Goal: Task Accomplishment & Management: Manage account settings

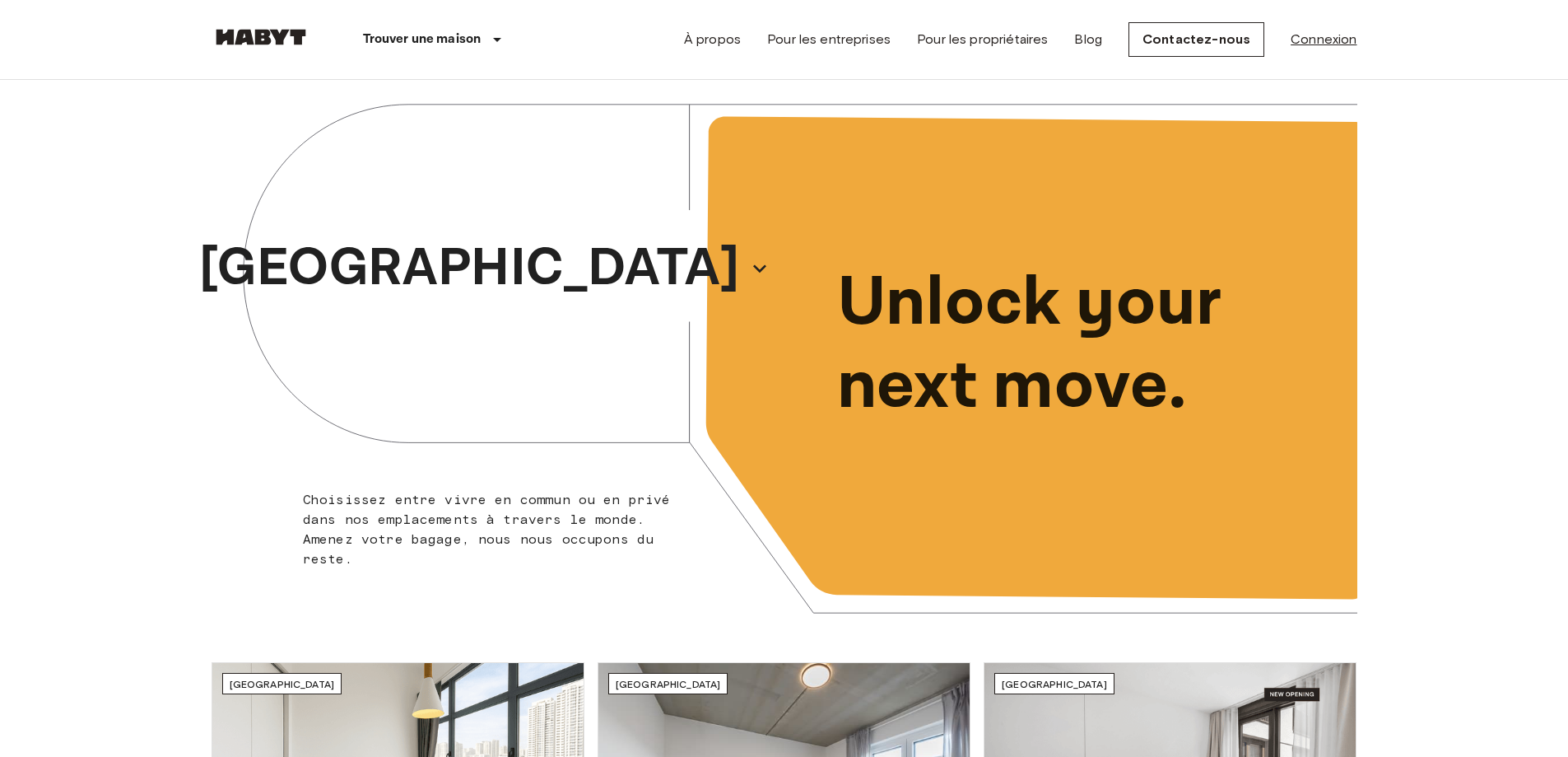
click at [1327, 43] on link "Connexion" at bounding box center [1324, 39] width 66 height 20
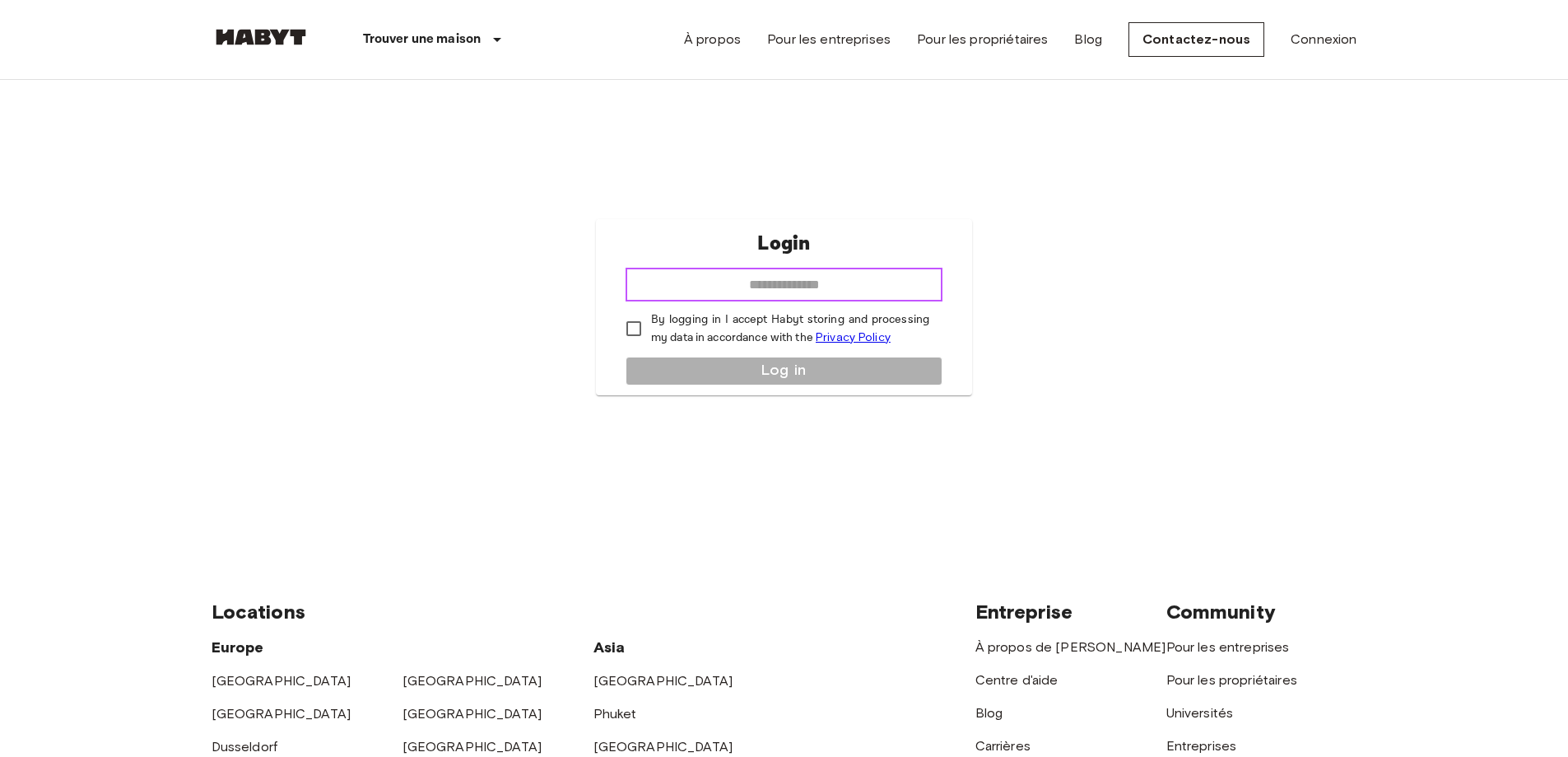
click at [743, 280] on input "email" at bounding box center [784, 284] width 317 height 33
type input "**********"
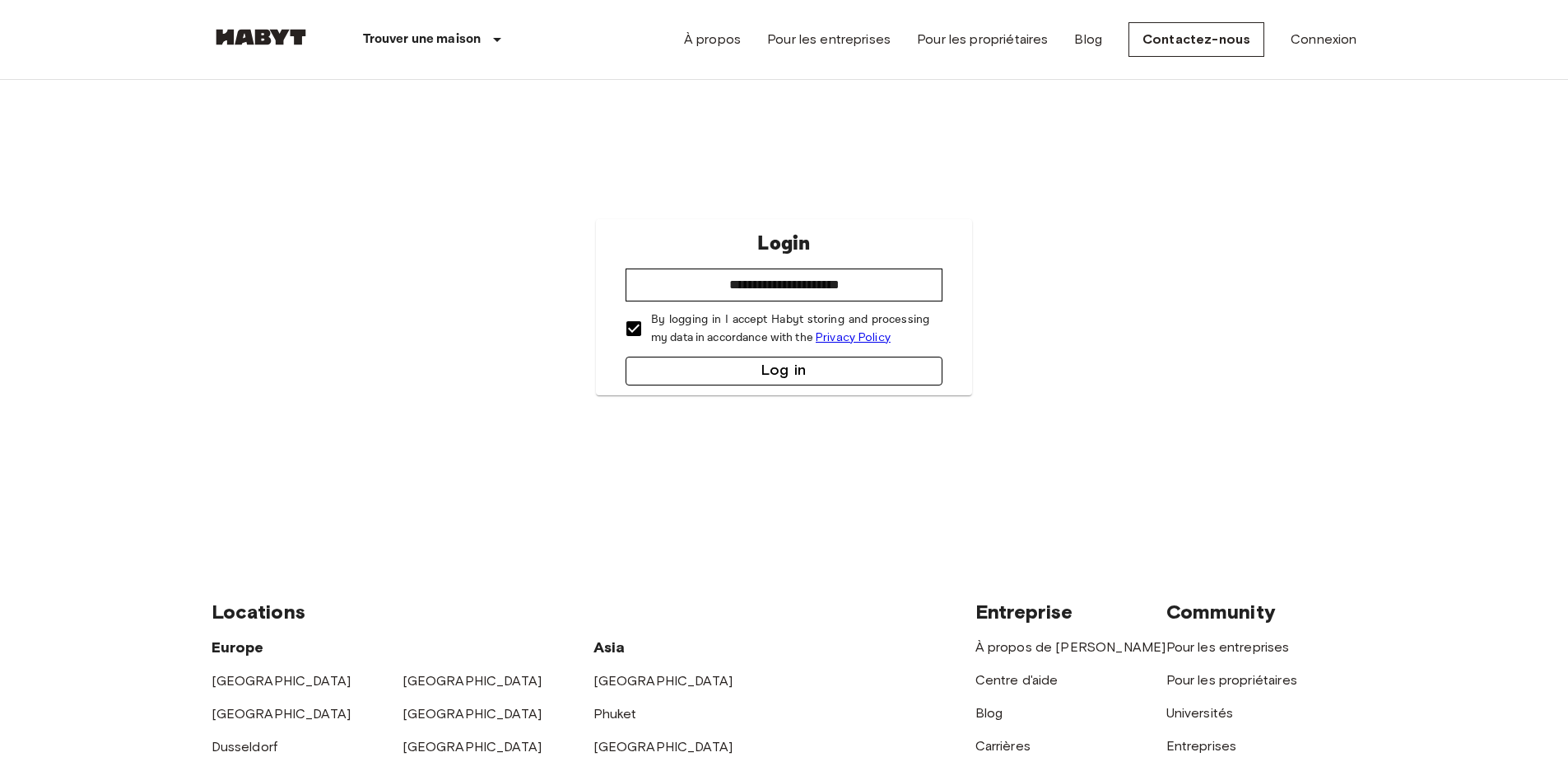
click at [777, 369] on button "Log in" at bounding box center [784, 370] width 317 height 29
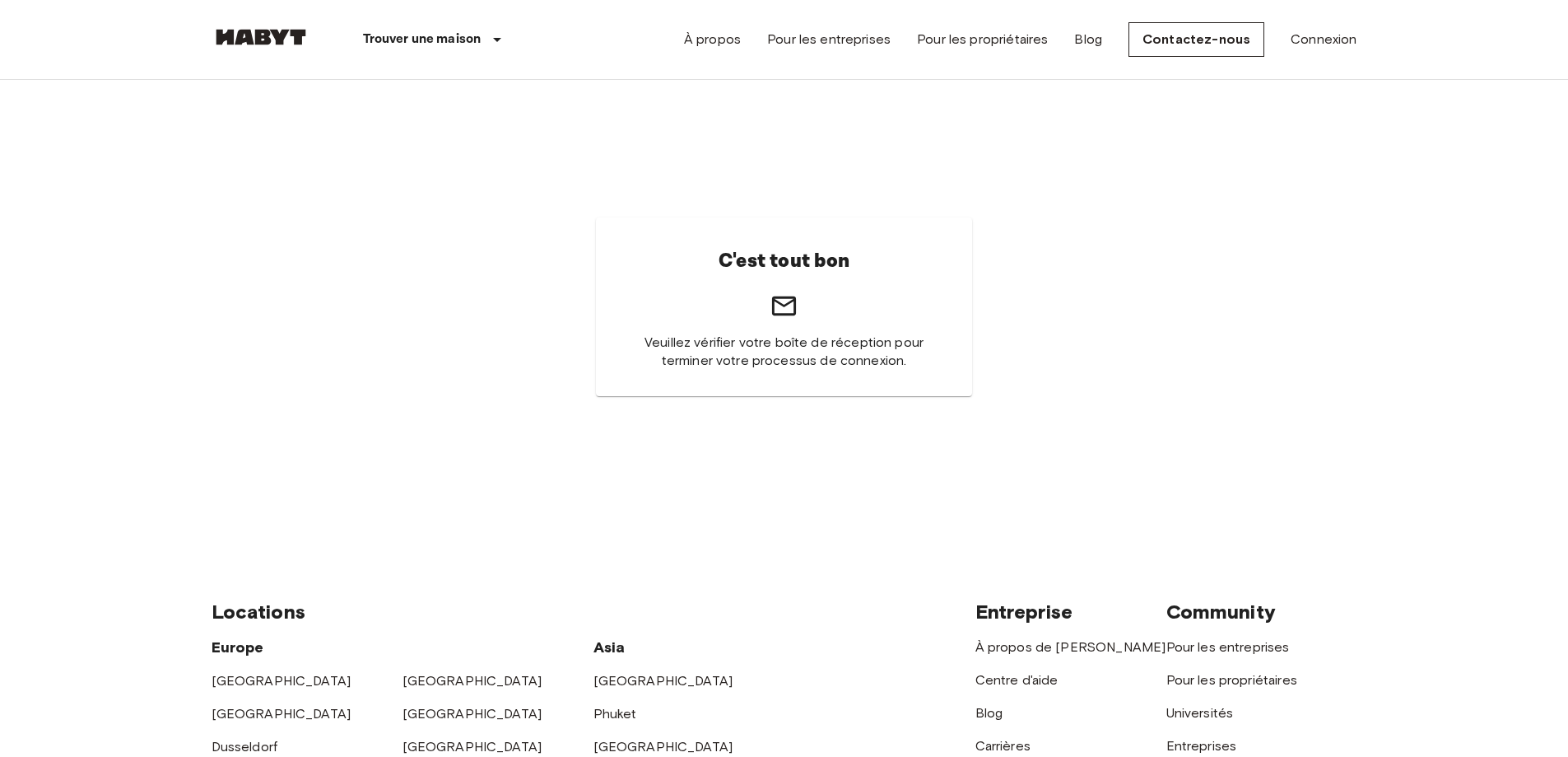
drag, startPoint x: 0, startPoint y: 0, endPoint x: 1123, endPoint y: 114, distance: 1128.8
click at [1123, 114] on div "C'est tout bon Veuillez vérifier votre boîte de réception pour terminer votre p…" at bounding box center [784, 306] width 1146 height 453
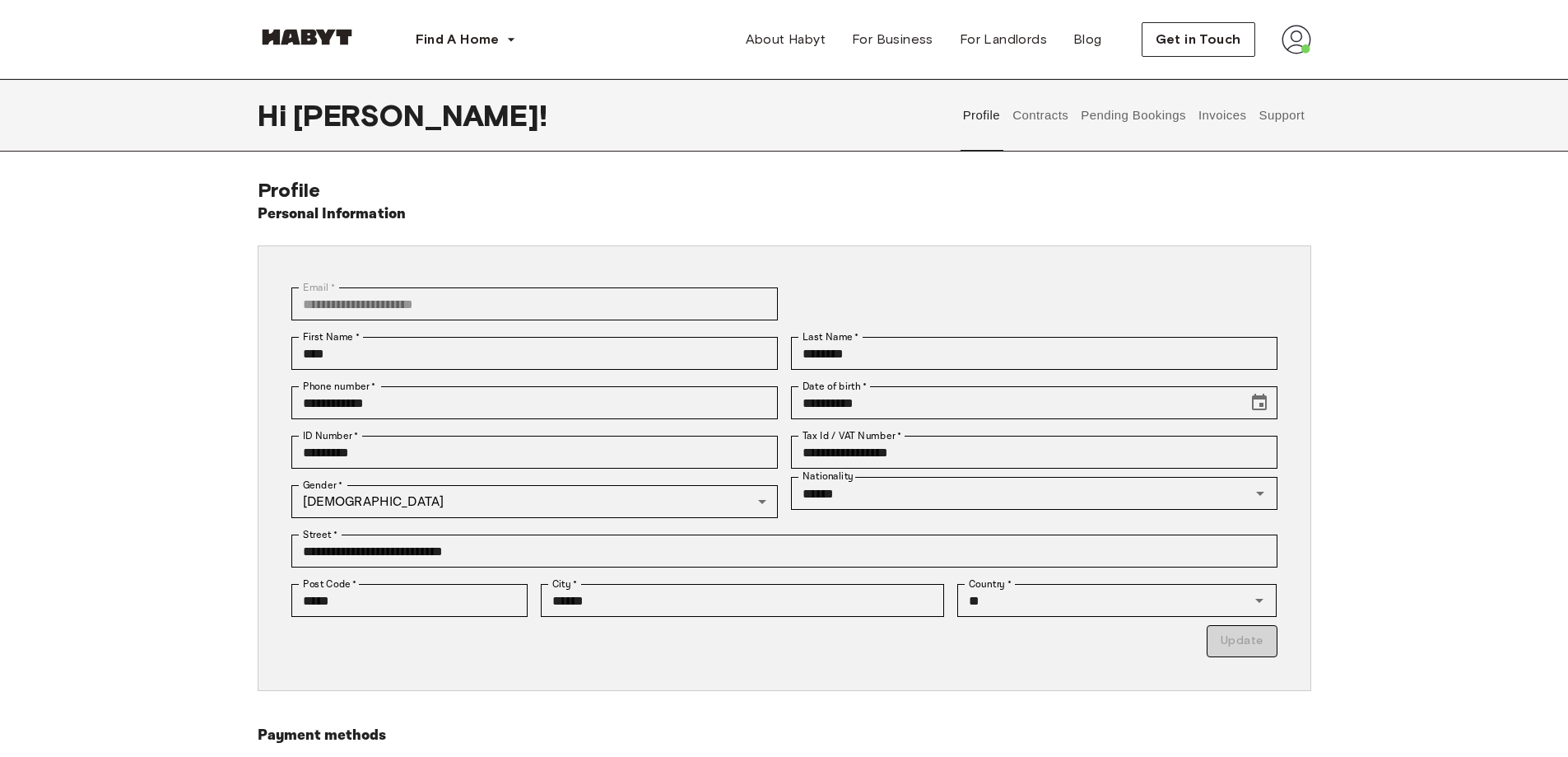
click at [1047, 115] on button "Contracts" at bounding box center [1041, 114] width 60 height 72
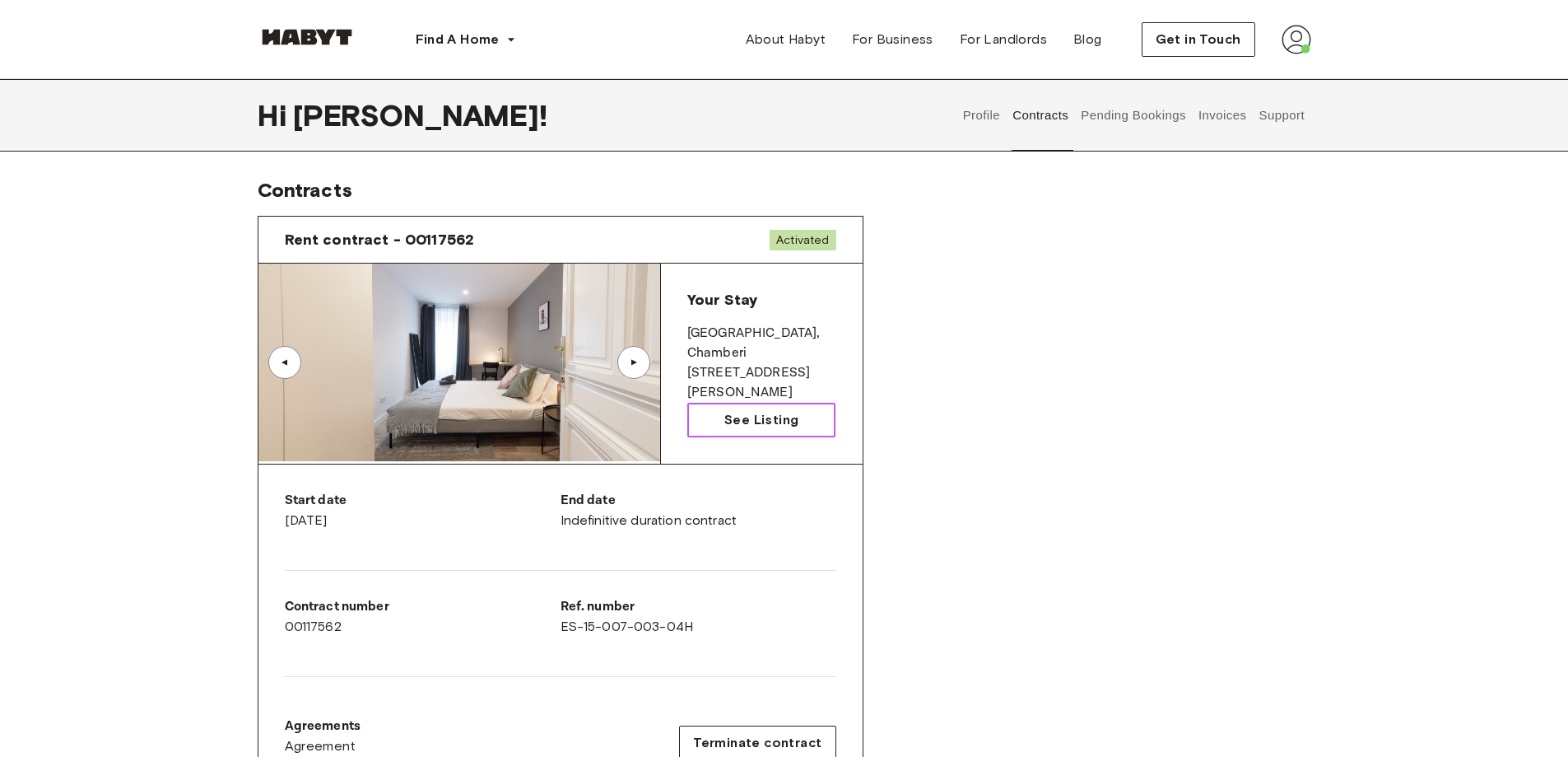
click at [777, 418] on span "See Listing" at bounding box center [761, 420] width 74 height 20
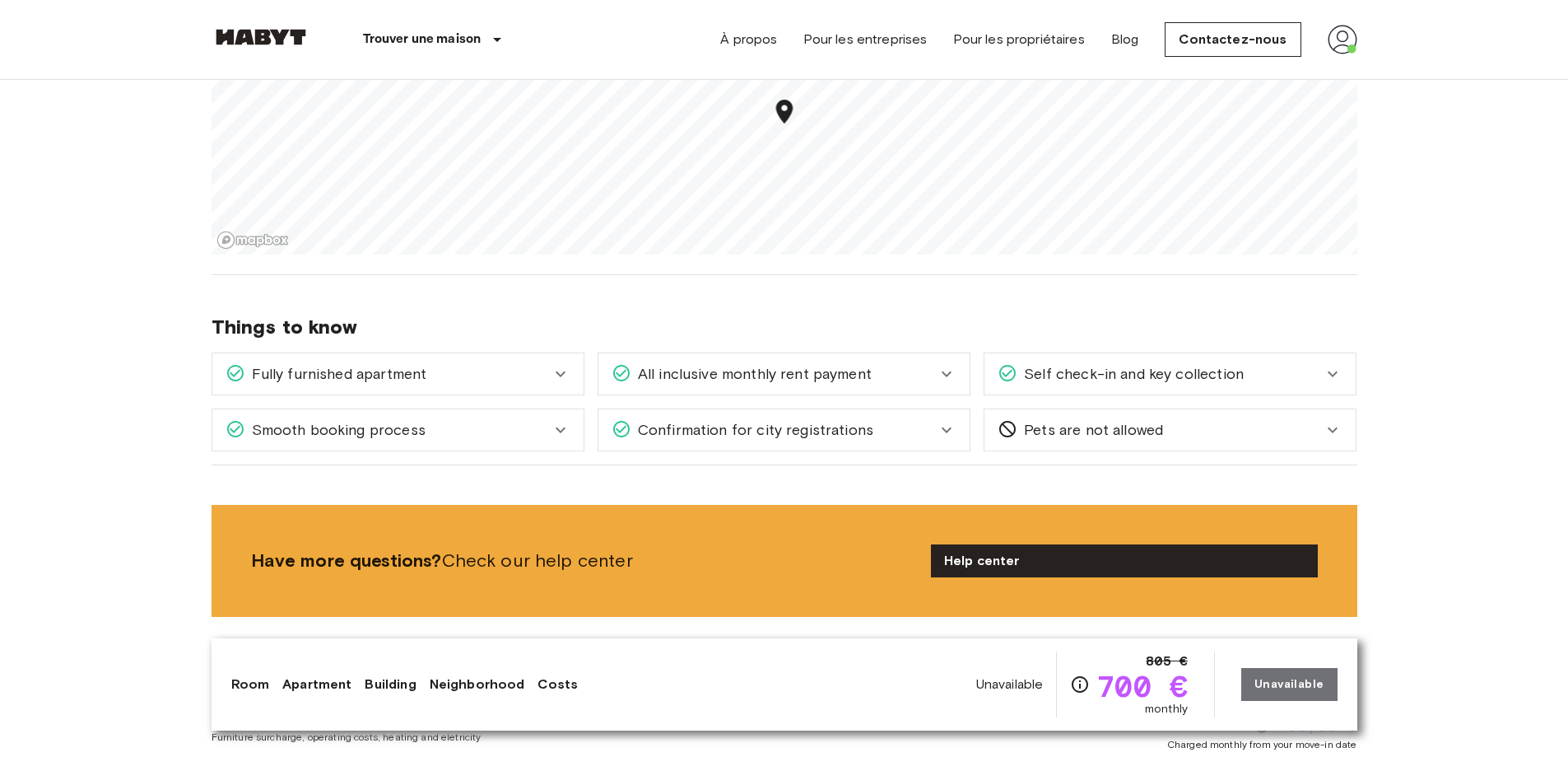
scroll to position [1646, 0]
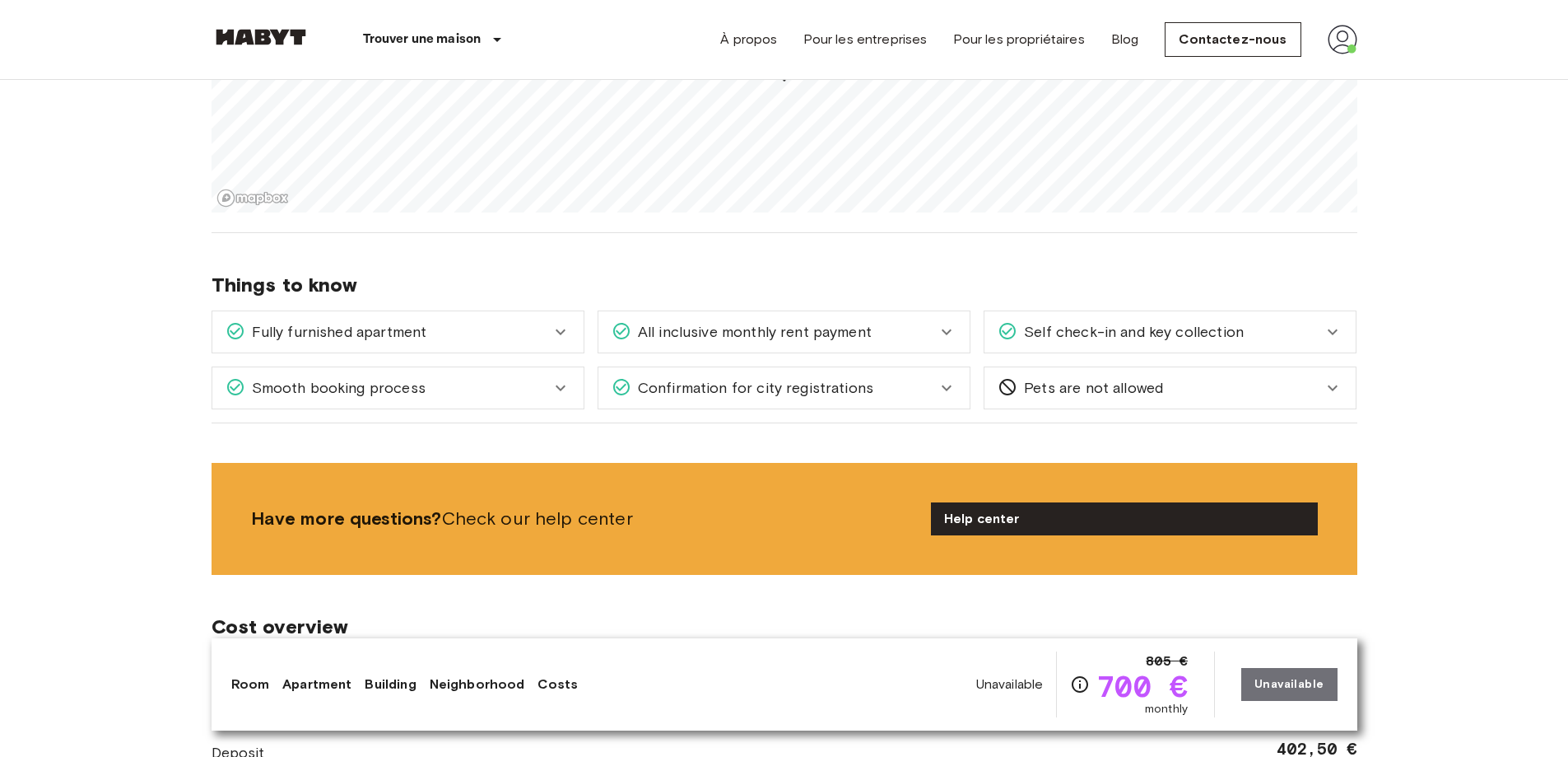
click at [558, 390] on icon at bounding box center [560, 387] width 20 height 20
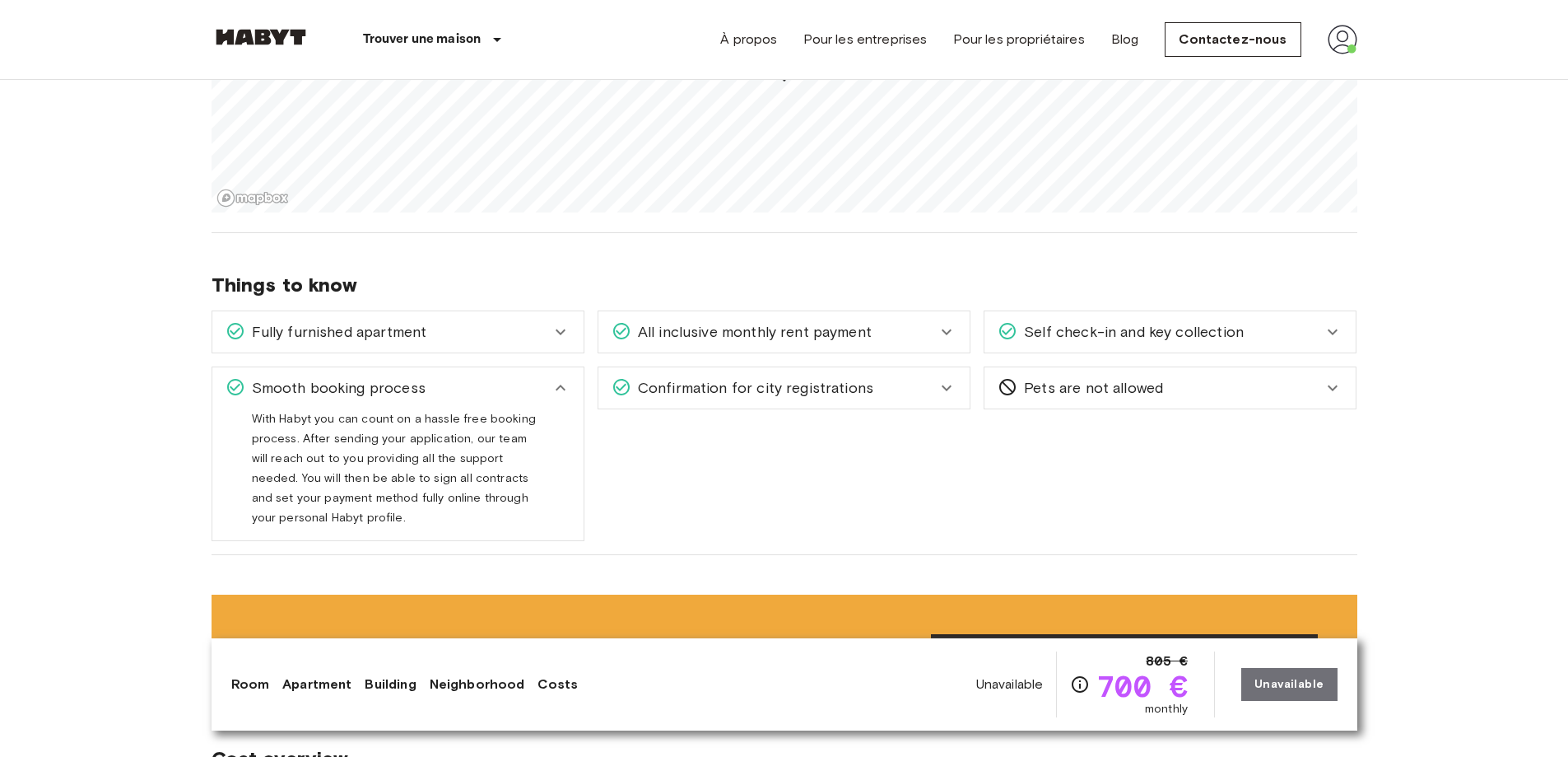
click at [946, 330] on icon at bounding box center [946, 332] width 20 height 20
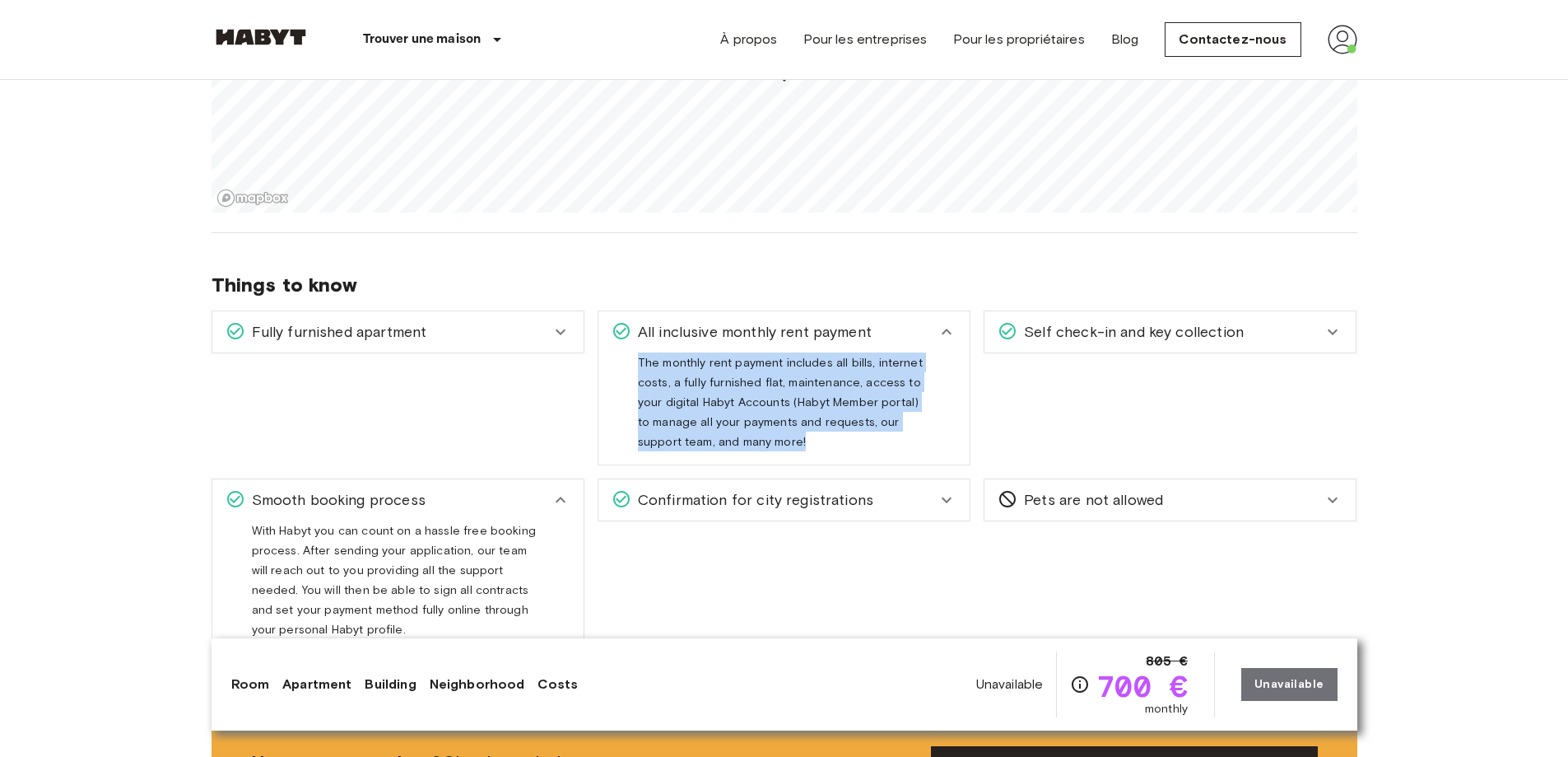
drag, startPoint x: 639, startPoint y: 364, endPoint x: 786, endPoint y: 445, distance: 167.8
click at [786, 445] on div "The monthly rent payment includes all bills, internet costs, a fully furnished …" at bounding box center [784, 401] width 292 height 98
copy span "The monthly rent payment includes all bills, internet costs, a fully furnished …"
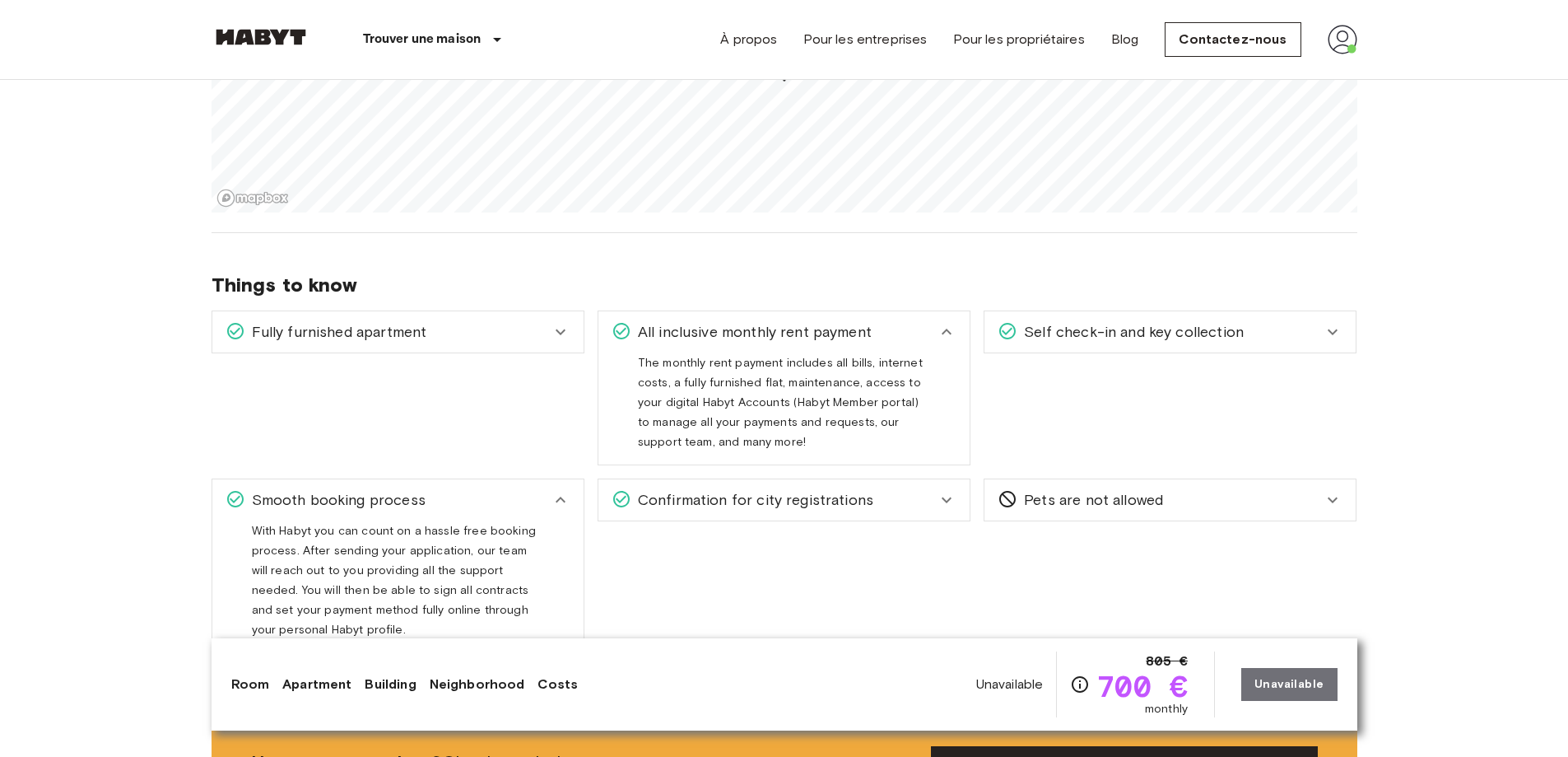
click at [1334, 503] on icon at bounding box center [1332, 499] width 20 height 20
click at [948, 500] on icon at bounding box center [946, 500] width 10 height 6
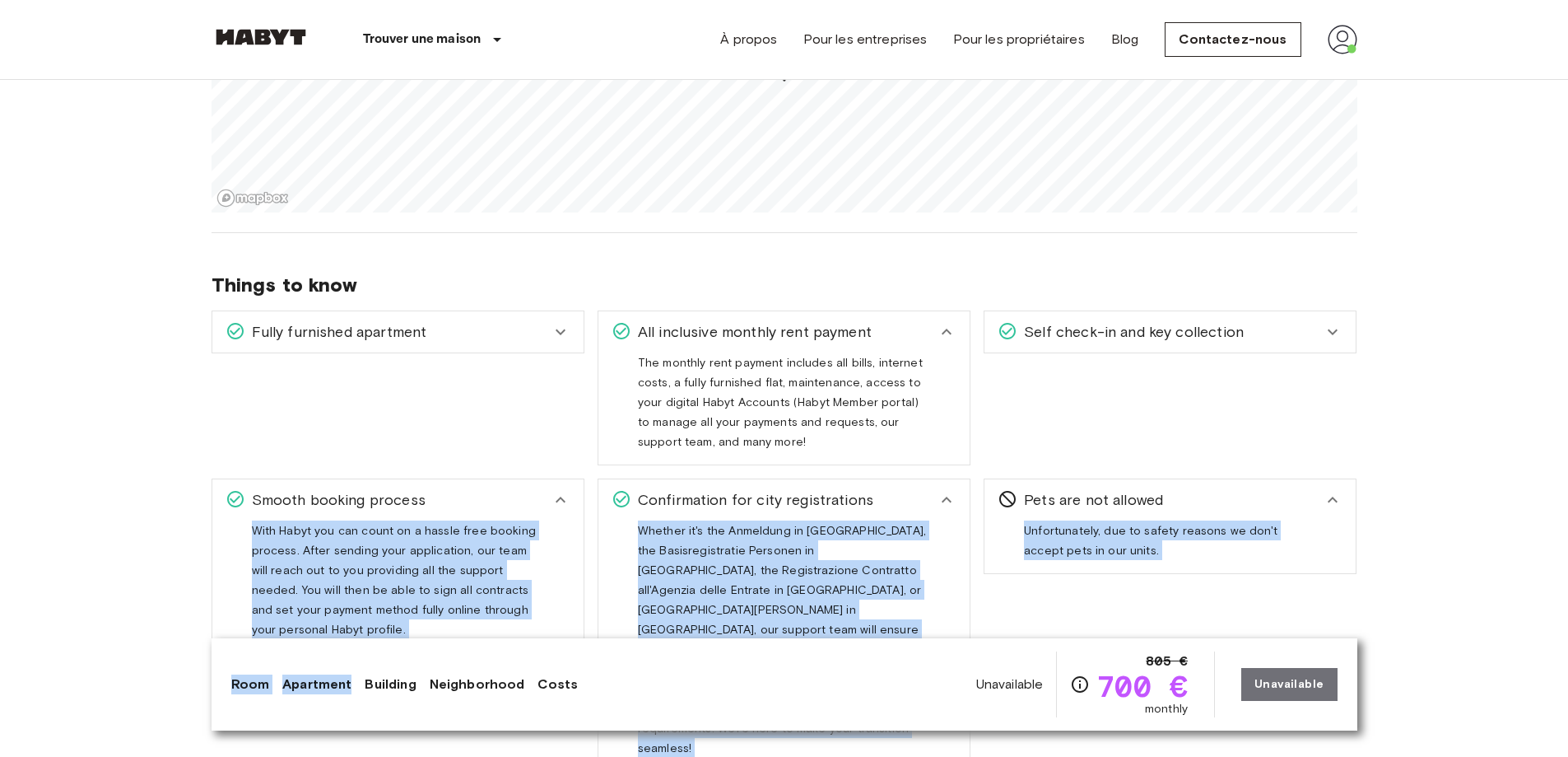
drag, startPoint x: 247, startPoint y: 530, endPoint x: 350, endPoint y: 641, distance: 151.4
click at [350, 641] on div "Europe Spain Madrid Chambre privée Chambre privée Unavailable Calle Carranza 10…" at bounding box center [784, 571] width 1185 height 4276
copy div "With Habyt you can count on a hassle free booking process. After sending your a…"
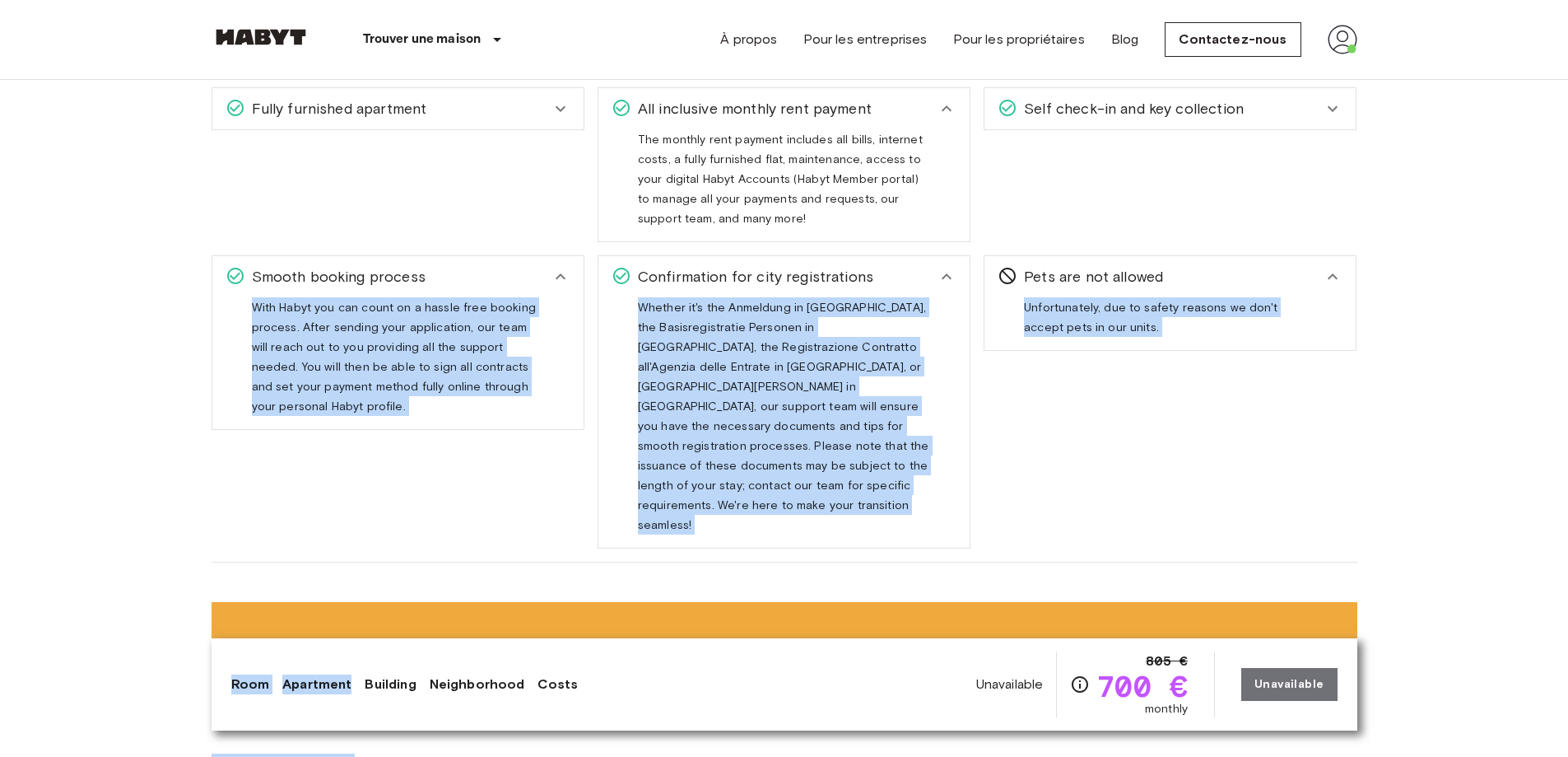
scroll to position [1893, 0]
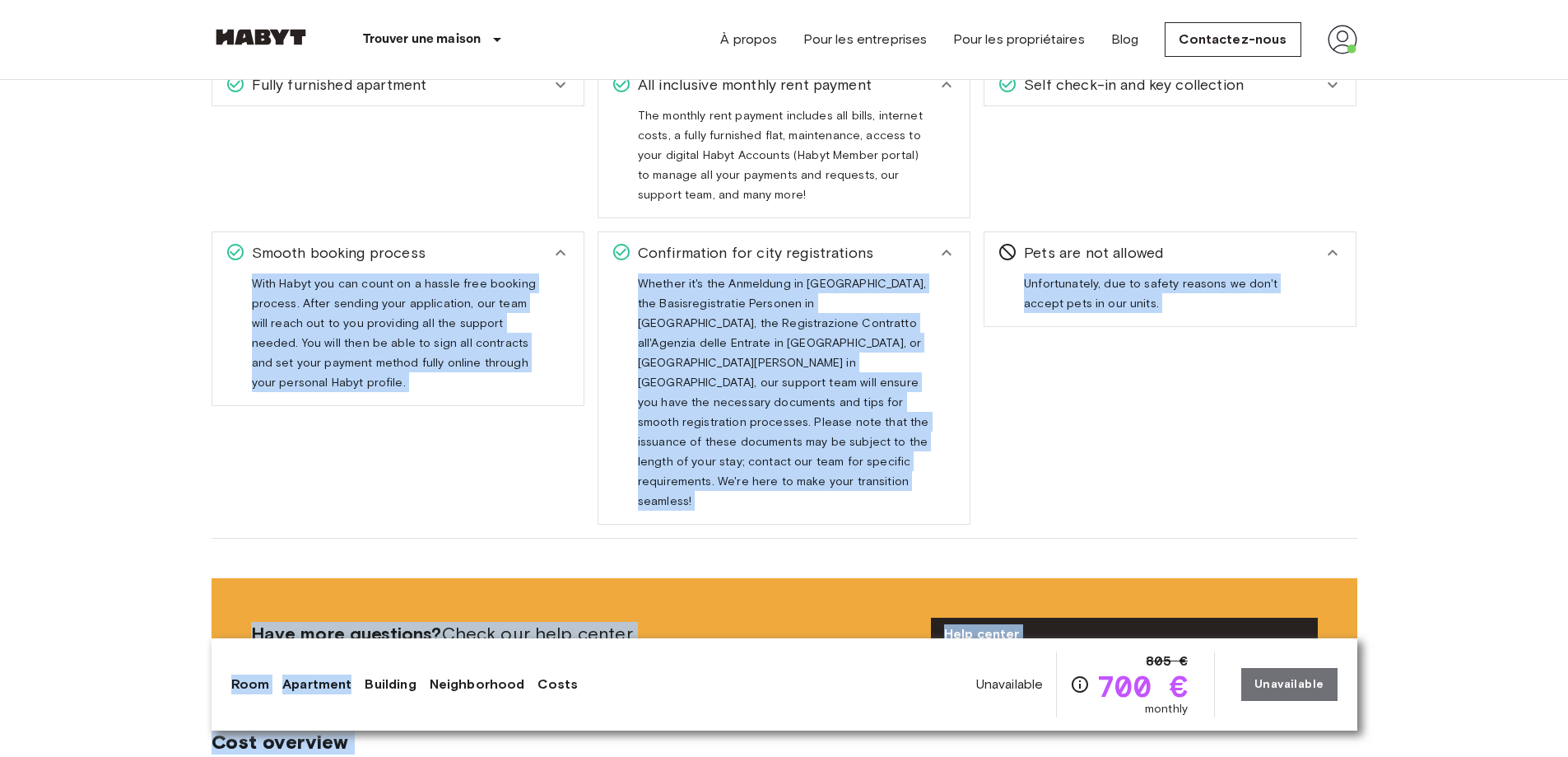
click at [565, 248] on icon at bounding box center [560, 252] width 20 height 20
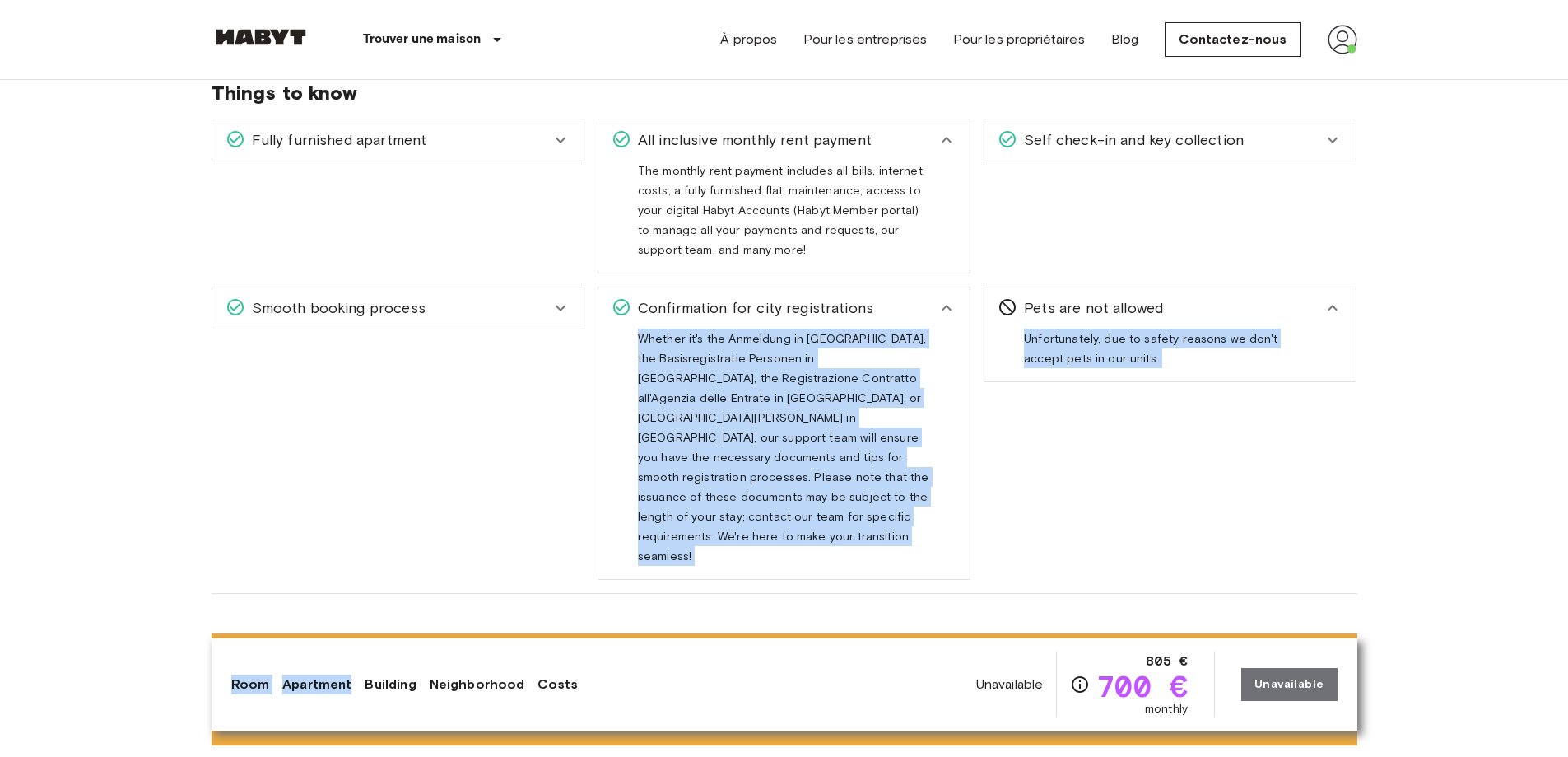
scroll to position [1811, 0]
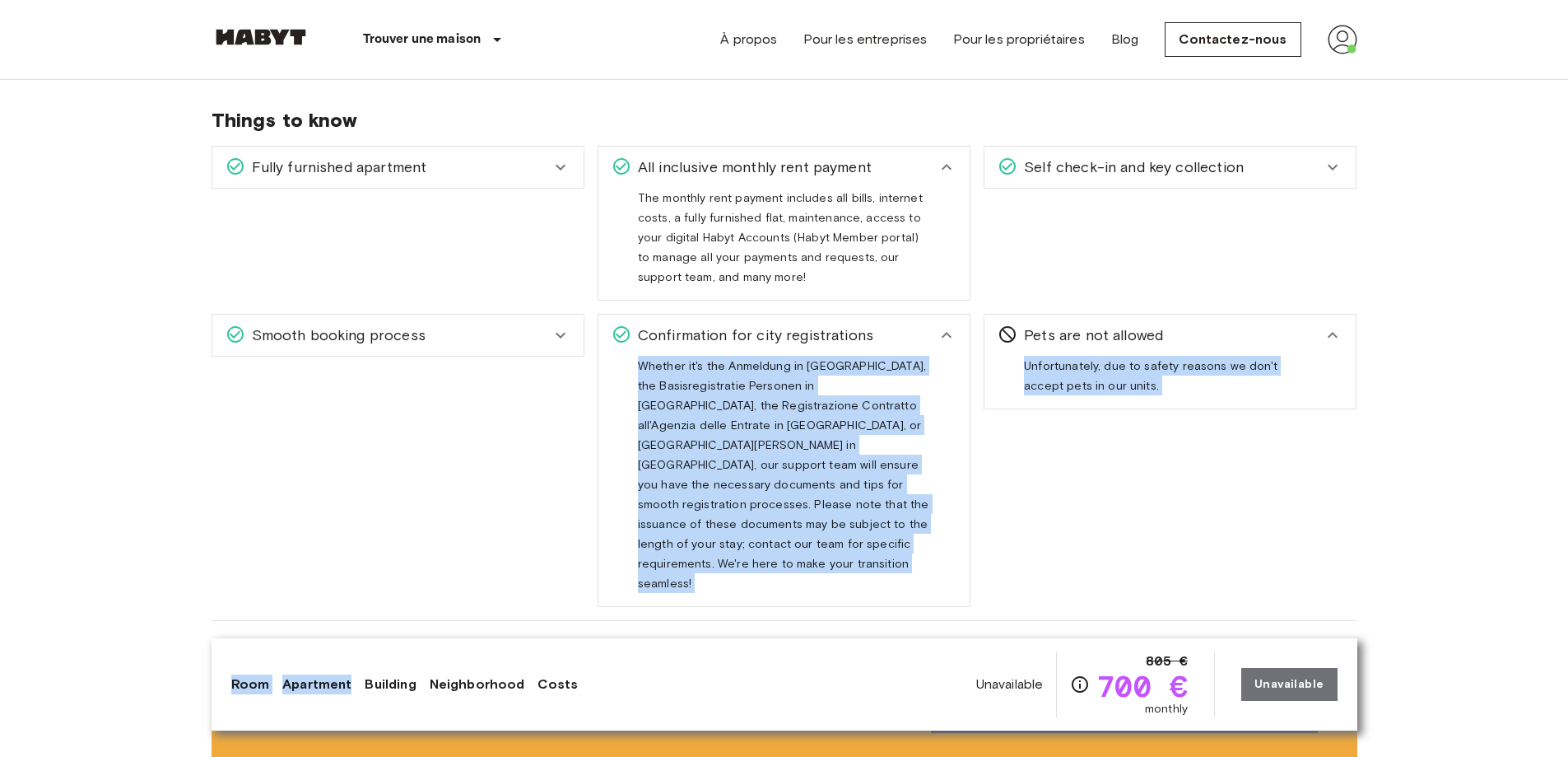
click at [567, 163] on icon at bounding box center [560, 167] width 20 height 20
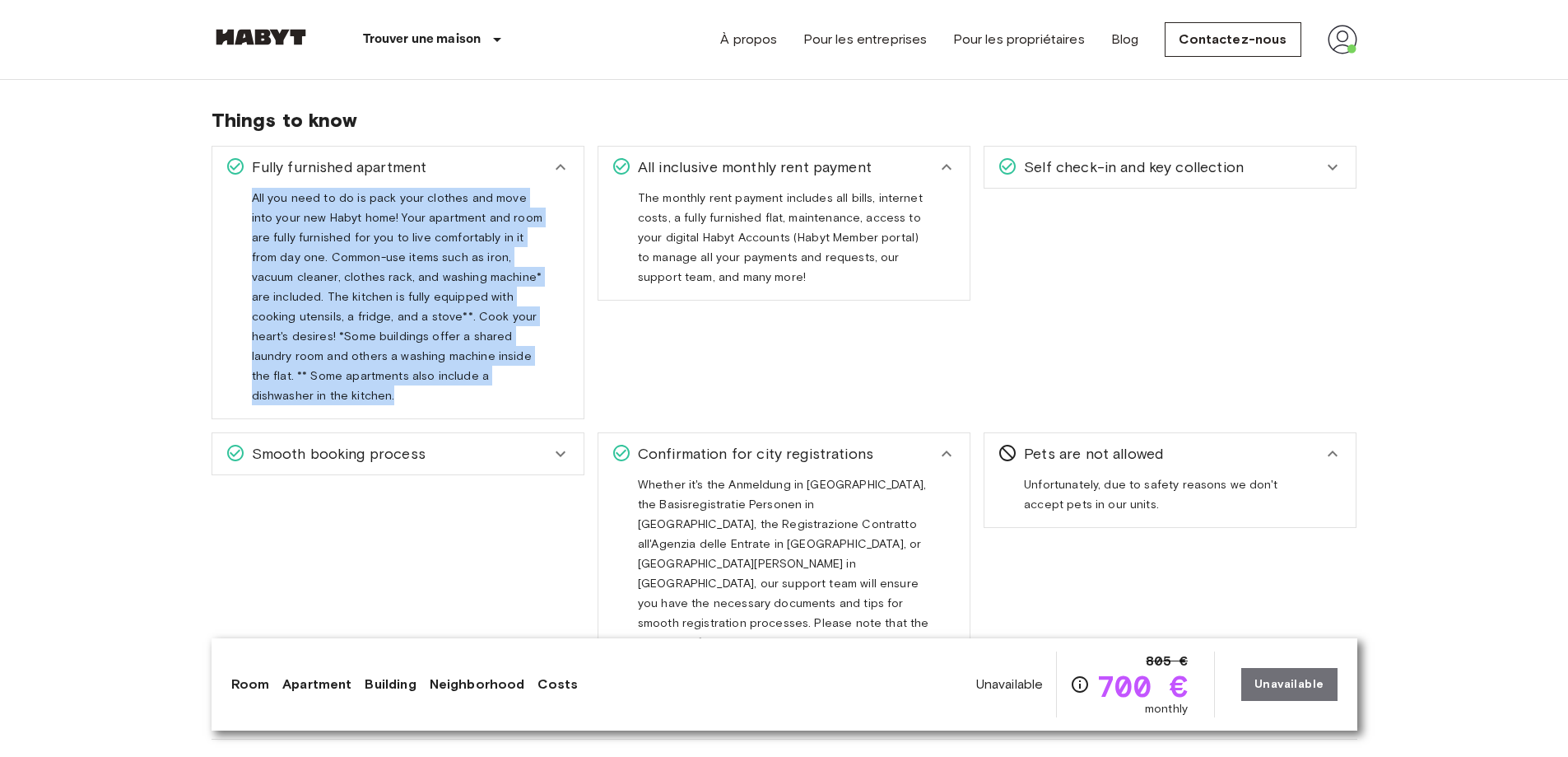
drag, startPoint x: 248, startPoint y: 195, endPoint x: 481, endPoint y: 373, distance: 293.2
click at [487, 386] on div "All you need to do is pack your clothes and move into your new Habyt home! Your…" at bounding box center [398, 303] width 371 height 230
copy span "All you need to do is pack your clothes and move into your new Habyt home! Your…"
click at [556, 163] on icon at bounding box center [560, 167] width 20 height 20
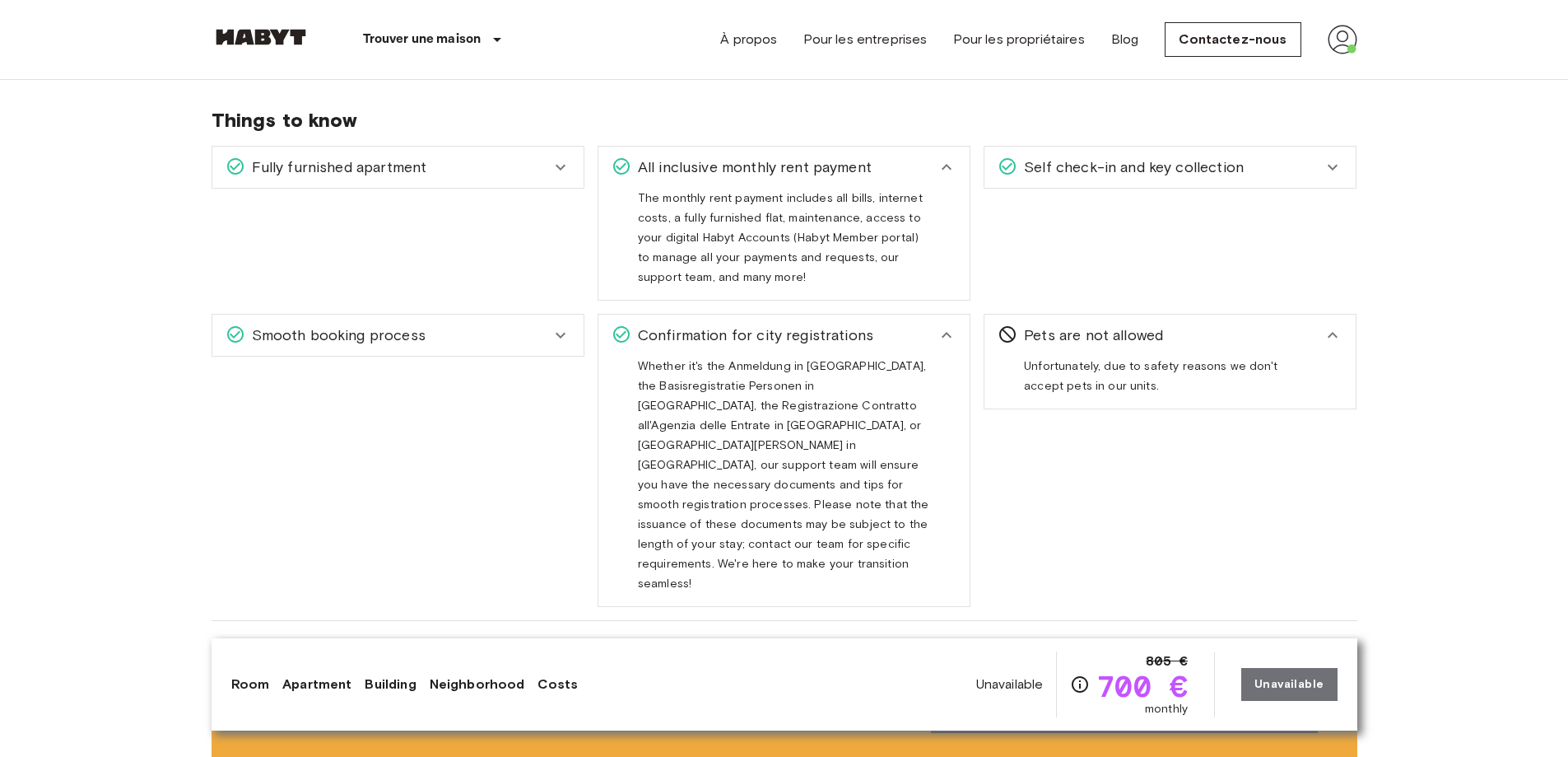
click at [944, 333] on icon at bounding box center [946, 334] width 20 height 20
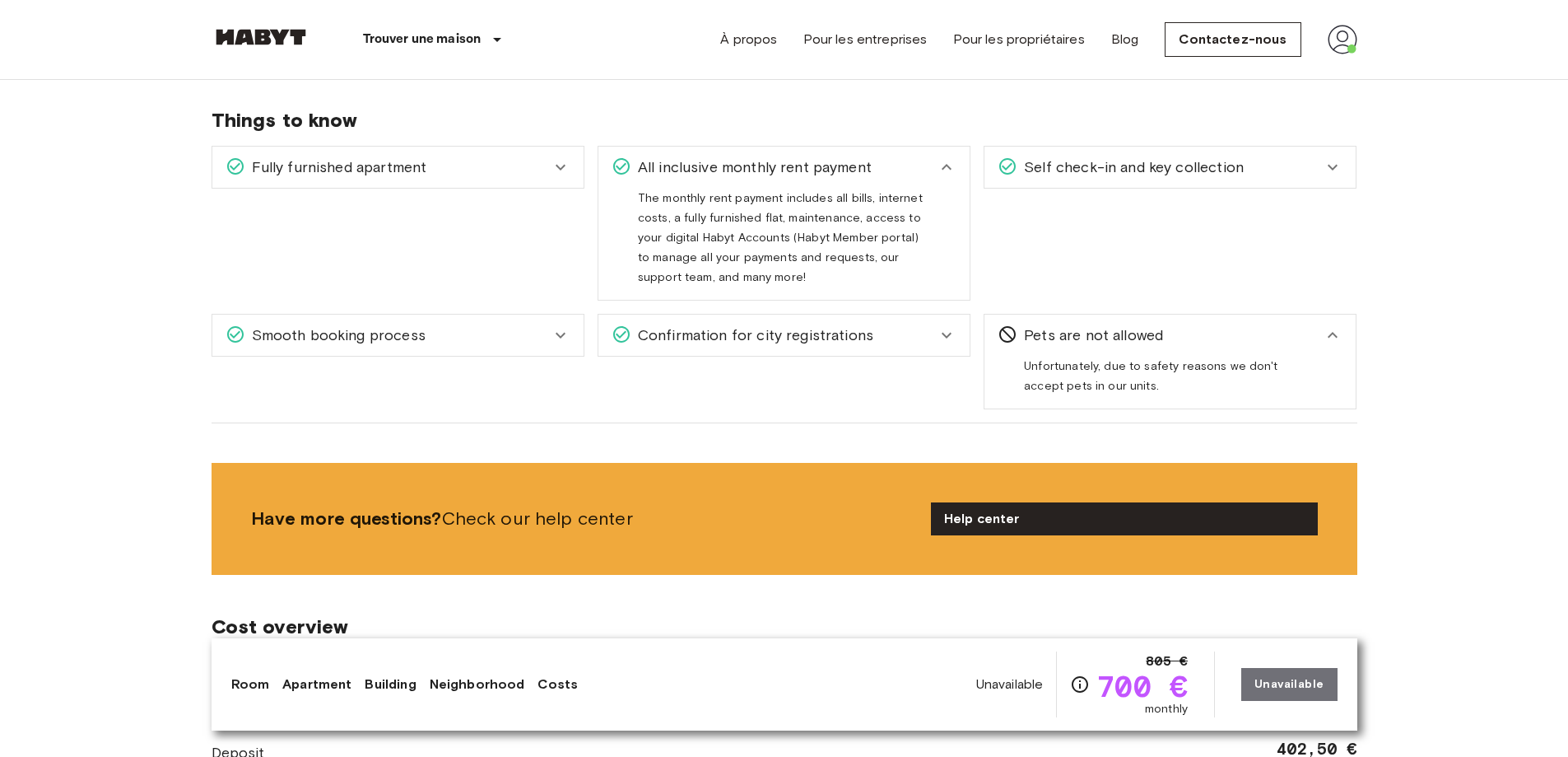
click at [951, 167] on icon at bounding box center [946, 167] width 20 height 20
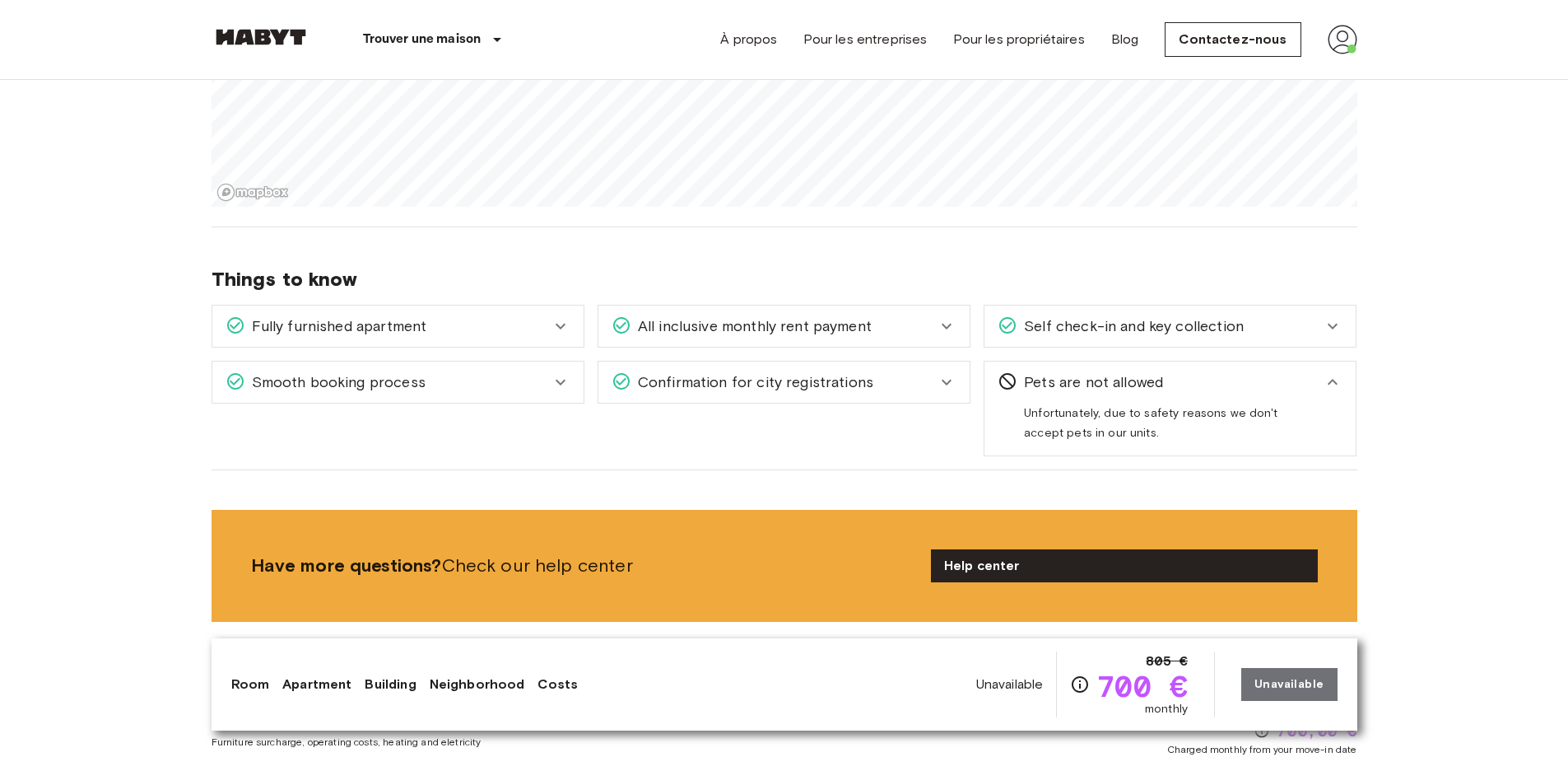
scroll to position [1646, 0]
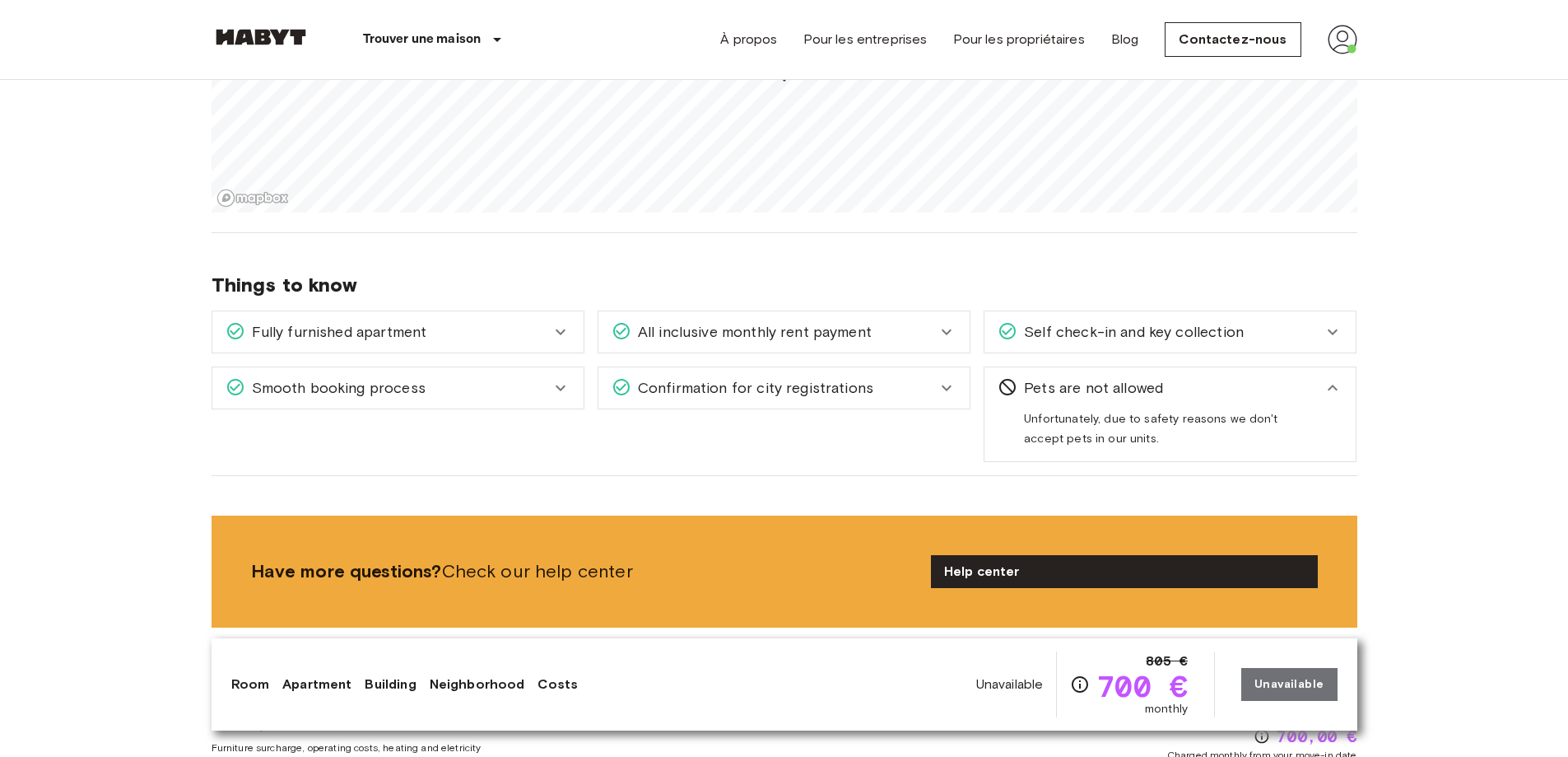
click at [1332, 331] on icon at bounding box center [1332, 332] width 20 height 20
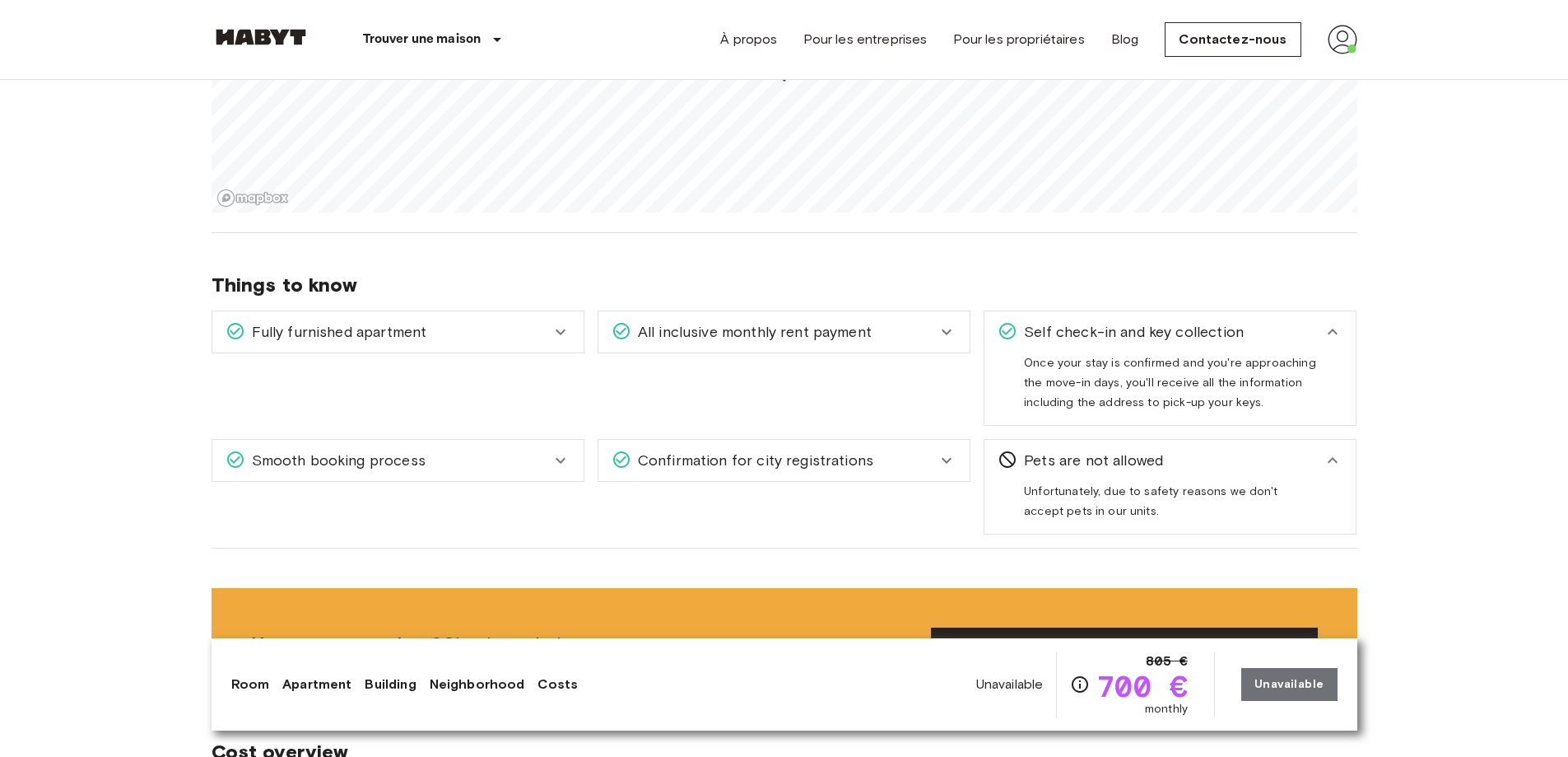
click at [1330, 327] on icon at bounding box center [1332, 332] width 20 height 20
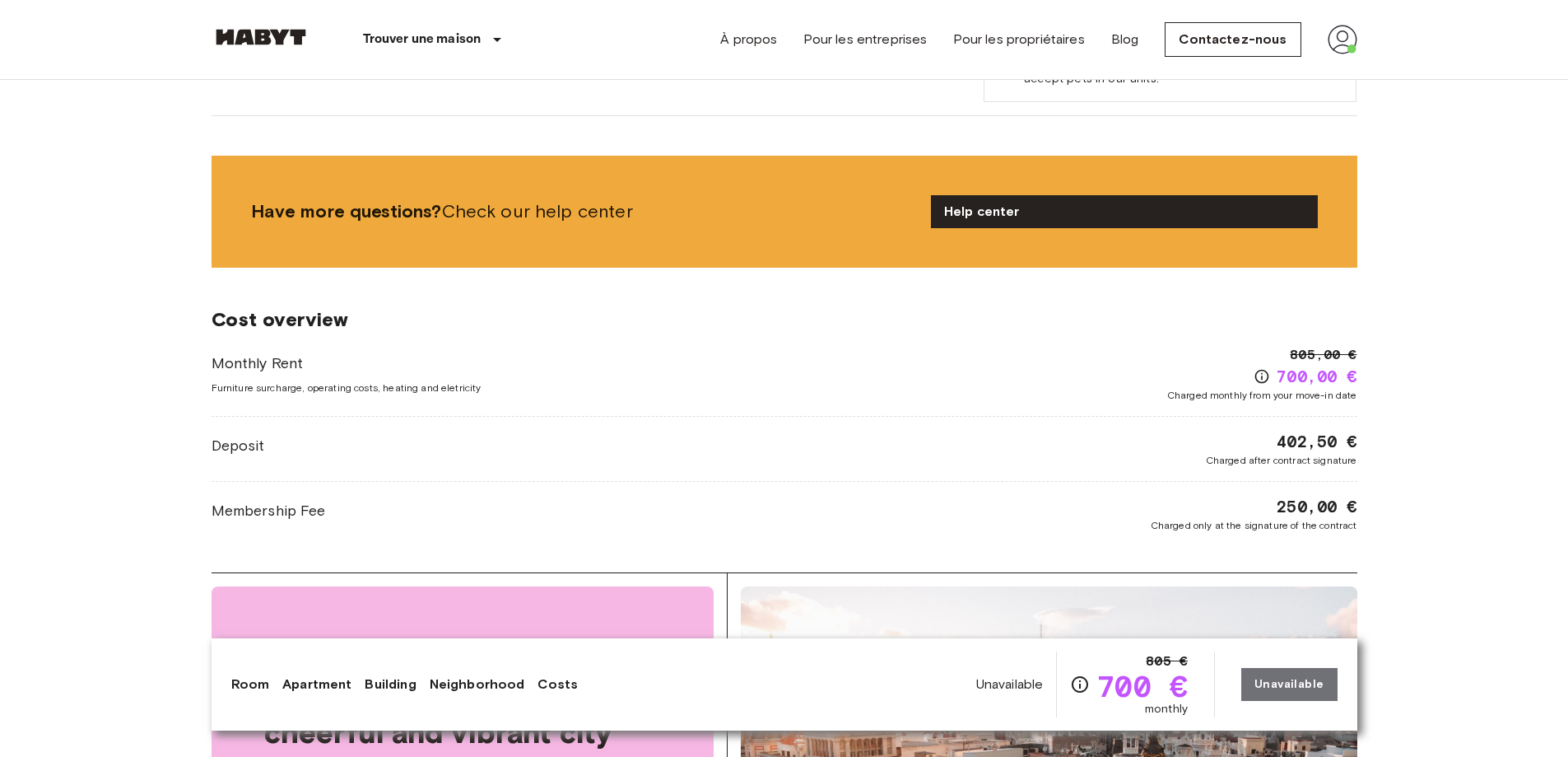
scroll to position [1976, 0]
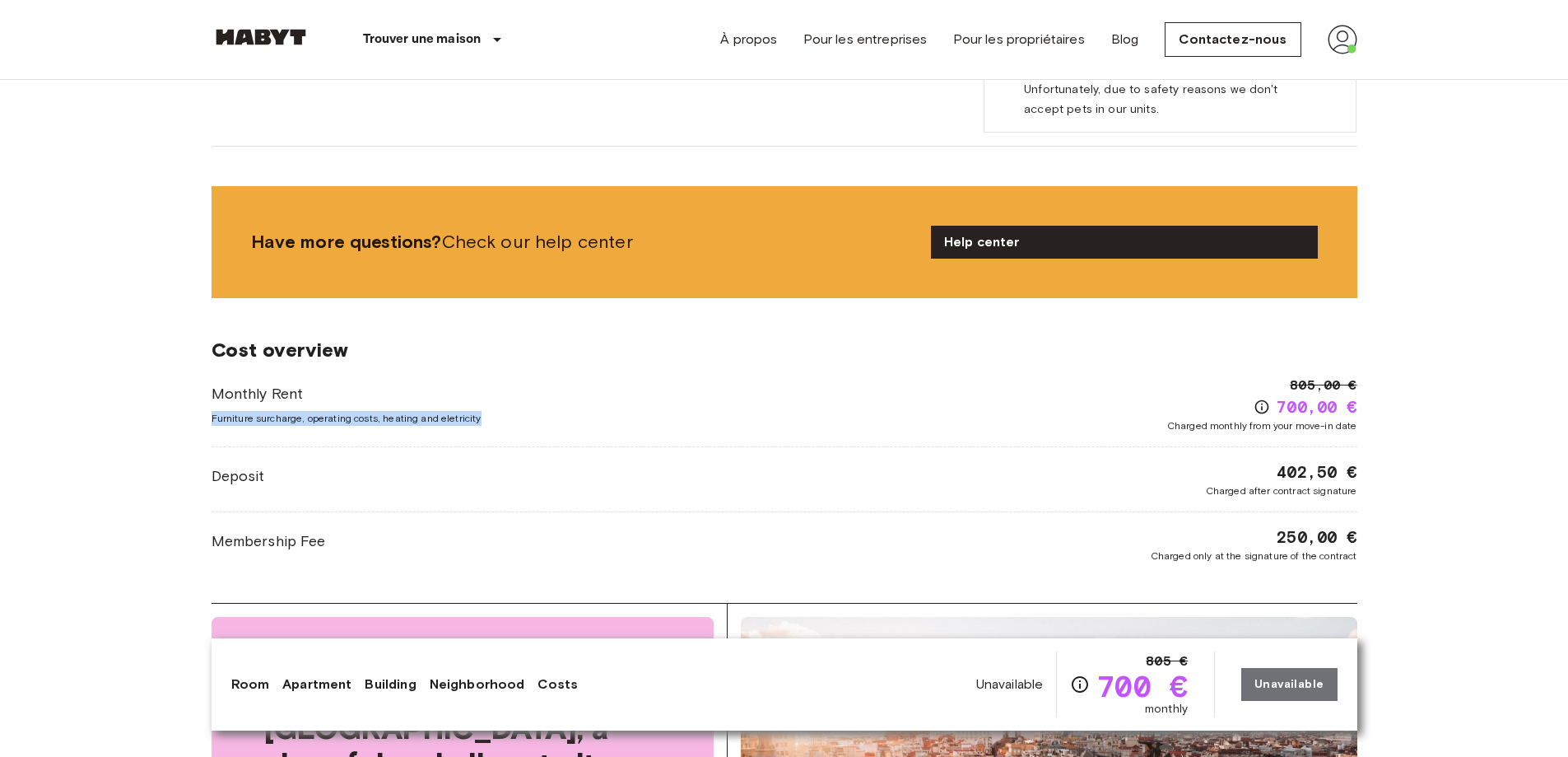
drag, startPoint x: 212, startPoint y: 416, endPoint x: 465, endPoint y: 413, distance: 253.0
click at [492, 413] on div "Monthly Rent Furniture surcharge, operating costs, heating and eletricity 805,0…" at bounding box center [784, 405] width 1146 height 58
copy span "Furniture surcharge, operating costs, heating and eletricity"
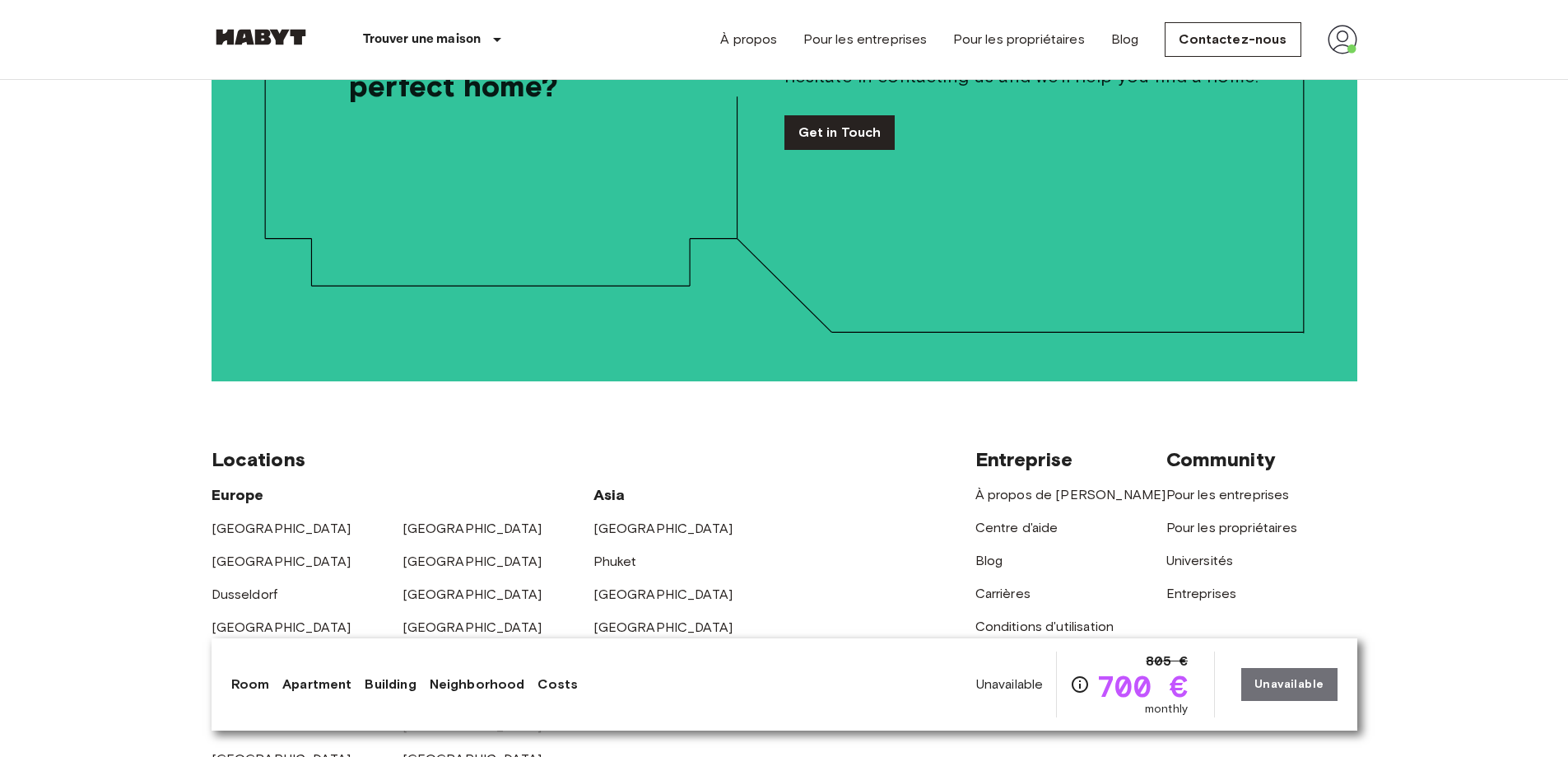
scroll to position [4033, 0]
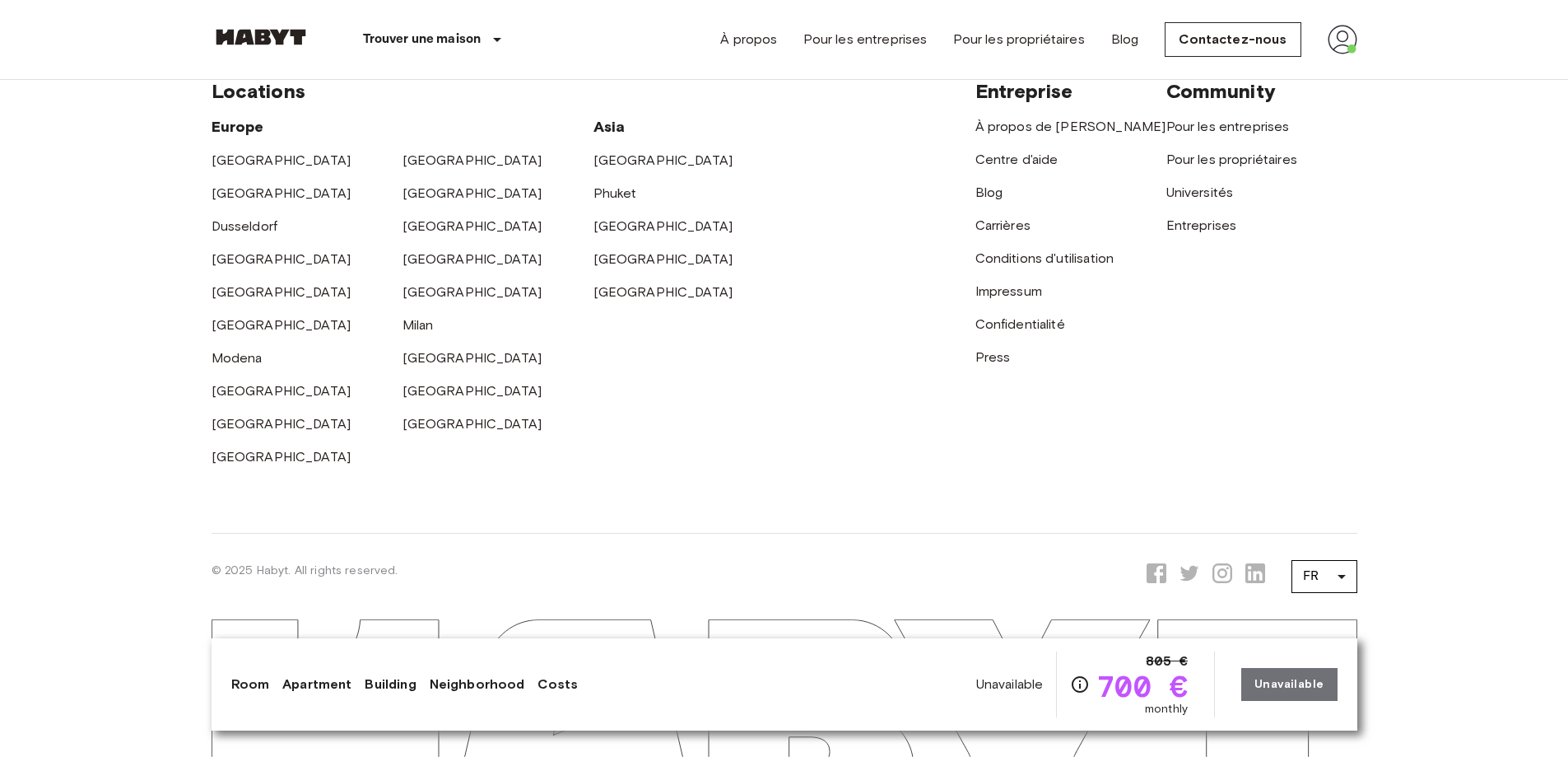
click at [243, 684] on link "Room" at bounding box center [250, 684] width 38 height 20
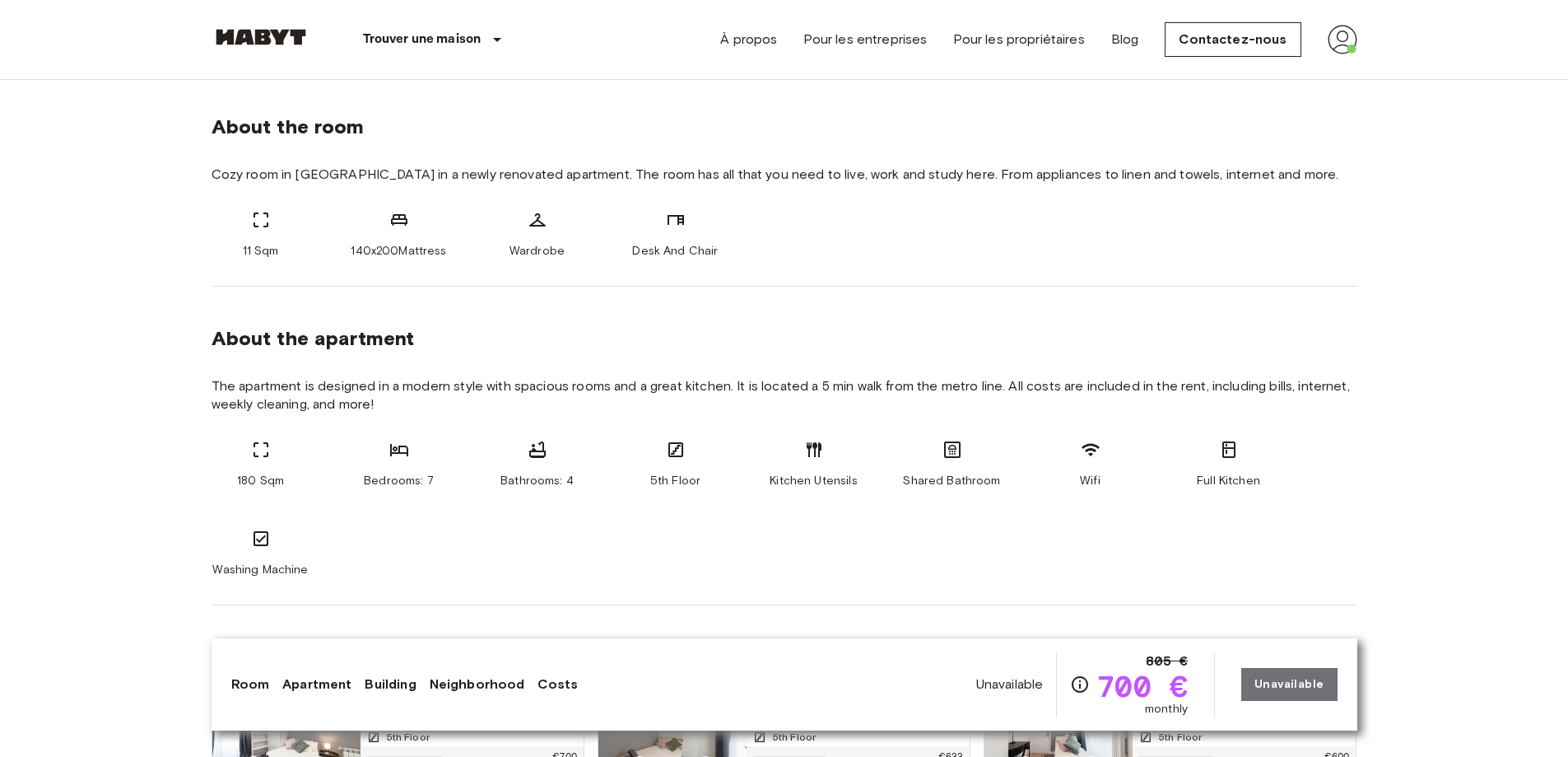
scroll to position [572, 0]
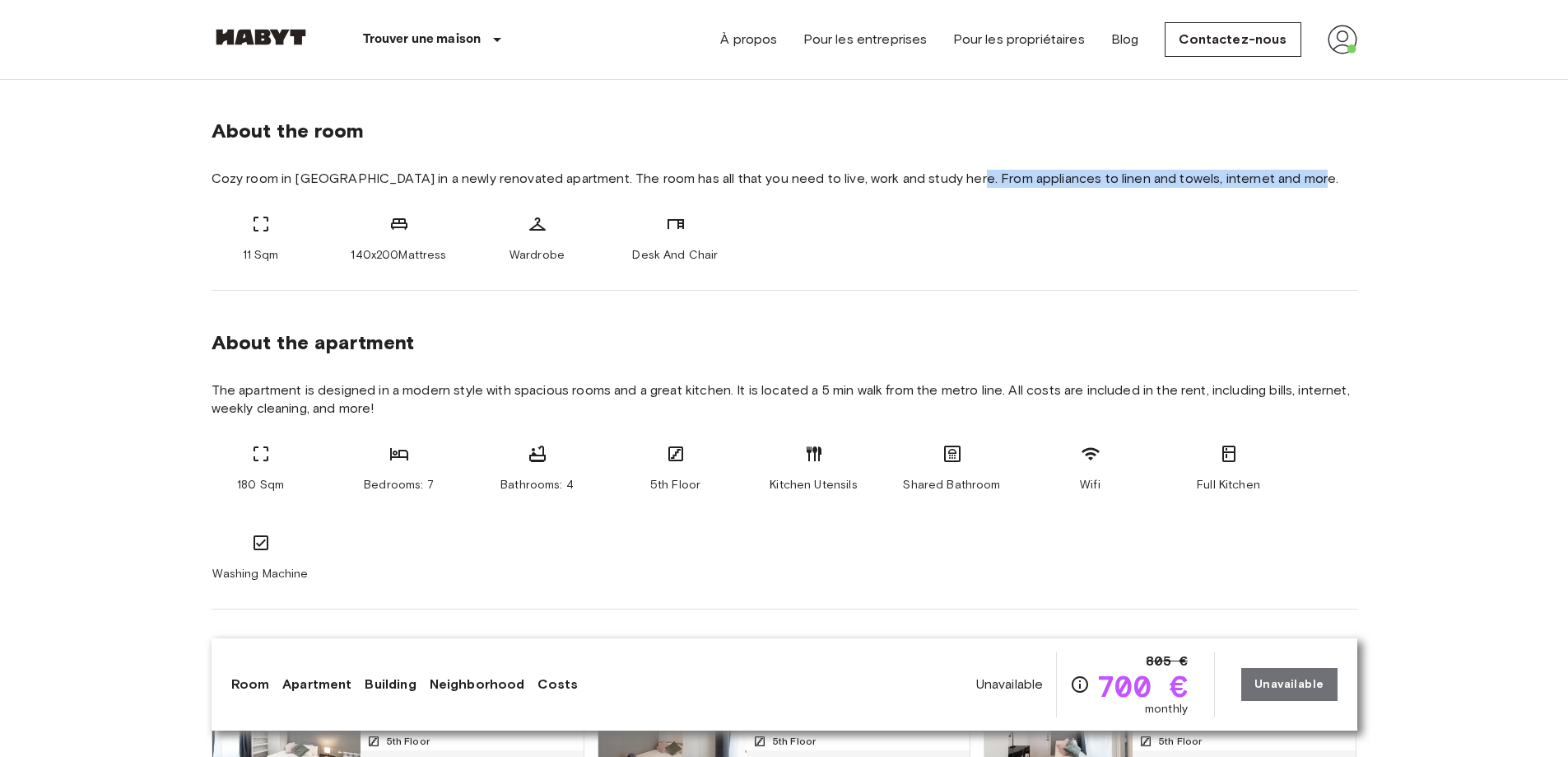
drag, startPoint x: 960, startPoint y: 176, endPoint x: 1301, endPoint y: 179, distance: 341.0
click at [1301, 179] on span "Cozy room in Madrid Chamberi in a newly renovated apartment. The room has all t…" at bounding box center [784, 178] width 1146 height 18
copy span "From appliances to linen and towels, internet and more."
click at [1028, 235] on div "11 Sqm 140x200Mattress Wardrobe Desk And Chair" at bounding box center [784, 238] width 1146 height 50
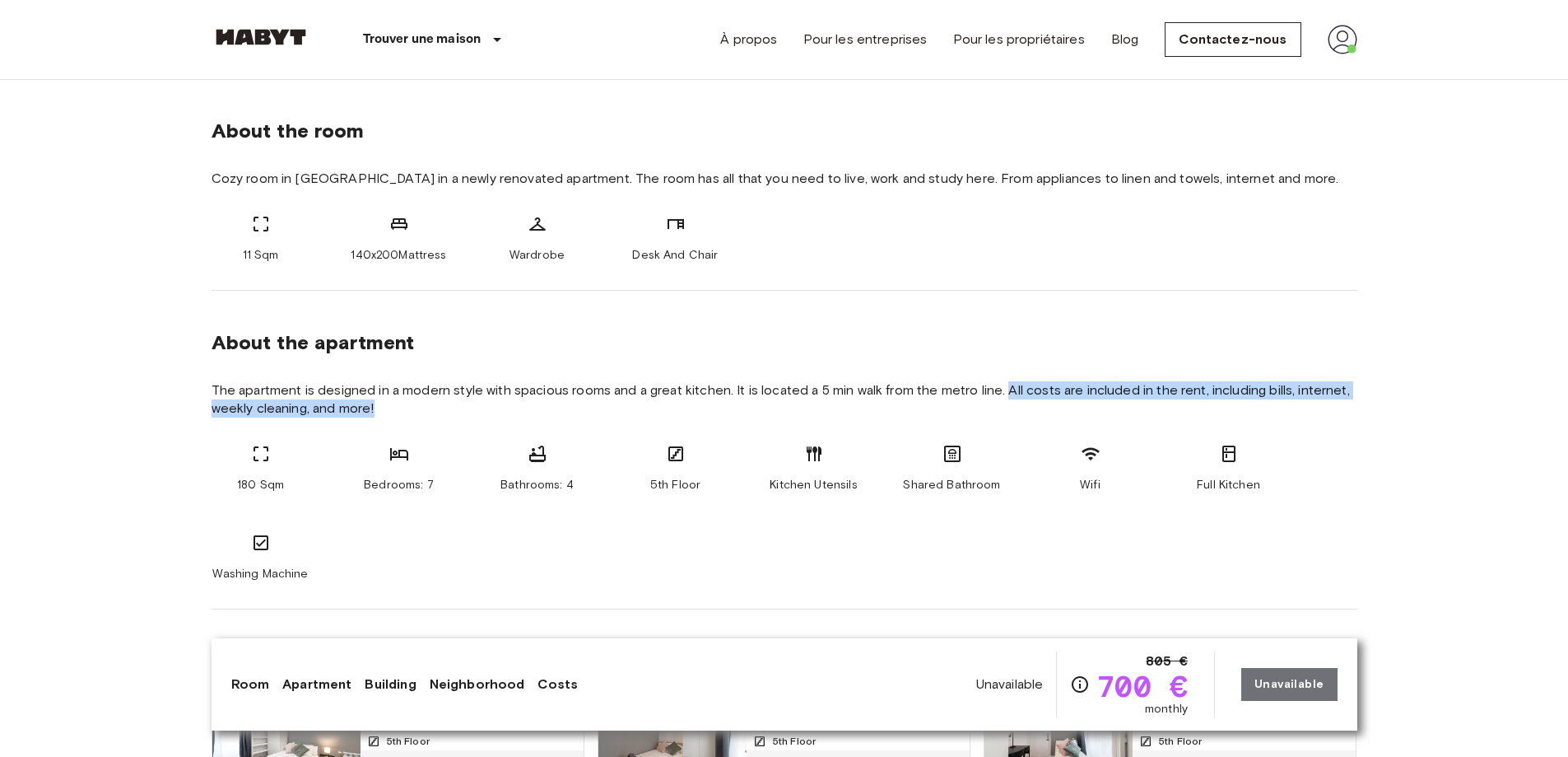
drag, startPoint x: 1013, startPoint y: 388, endPoint x: 1413, endPoint y: 403, distance: 400.3
copy span "All costs are included in the rent, including bills, internet, weekly cleaning,…"
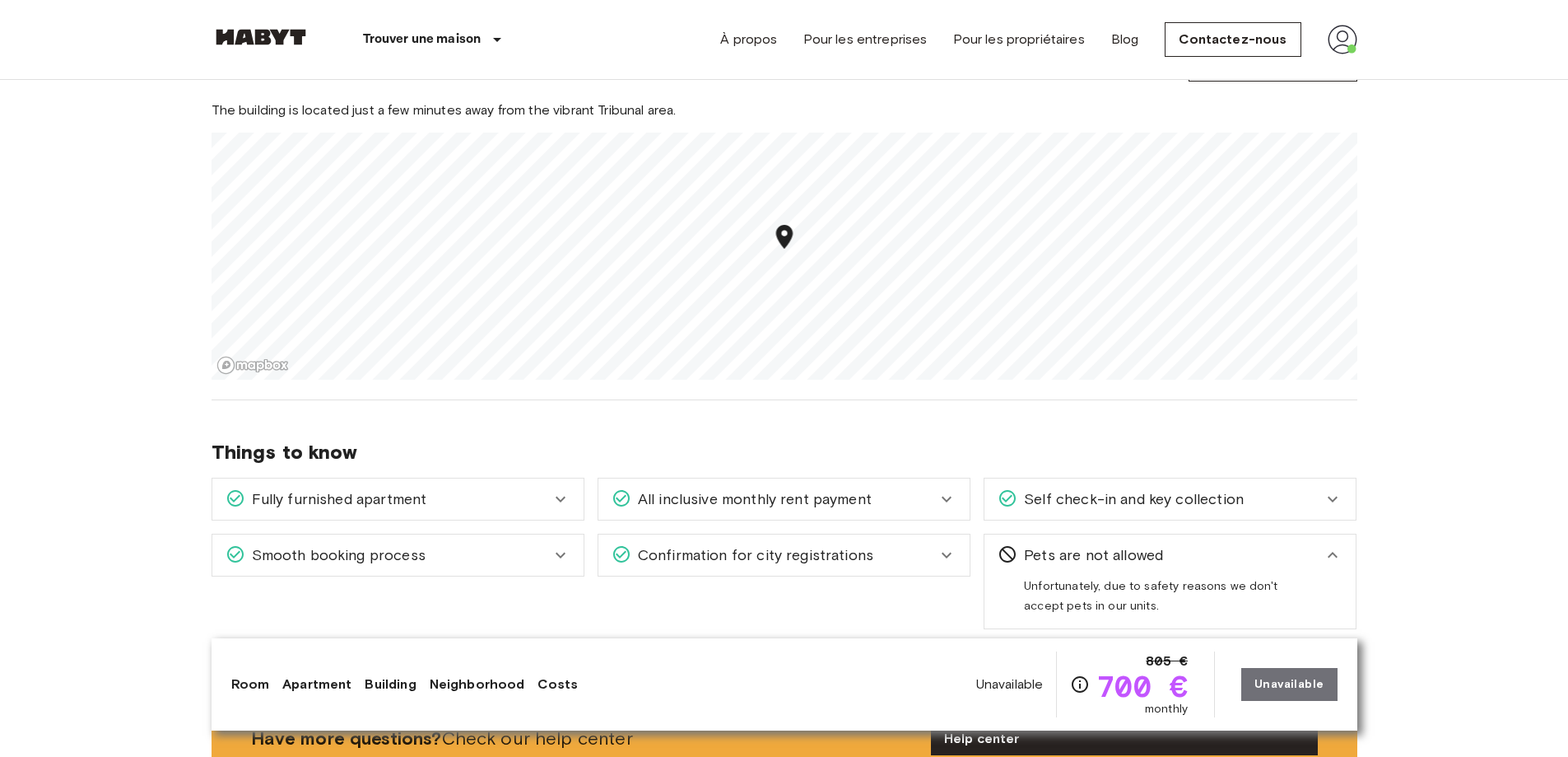
scroll to position [1646, 0]
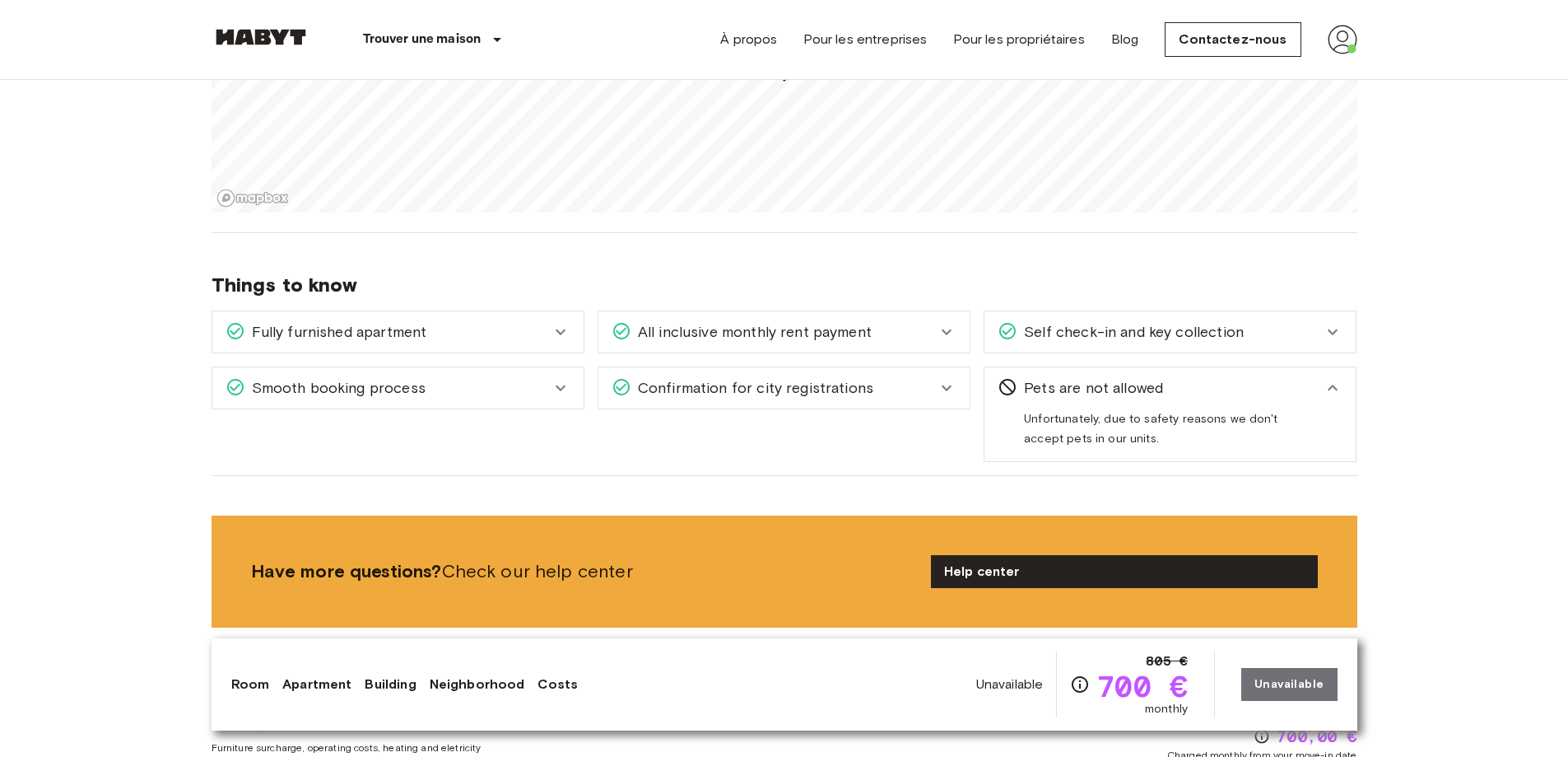
click at [1065, 690] on div "Unavailable 805 € 700 € monthly" at bounding box center [1082, 684] width 212 height 66
click at [1141, 684] on span "700 €" at bounding box center [1142, 686] width 92 height 30
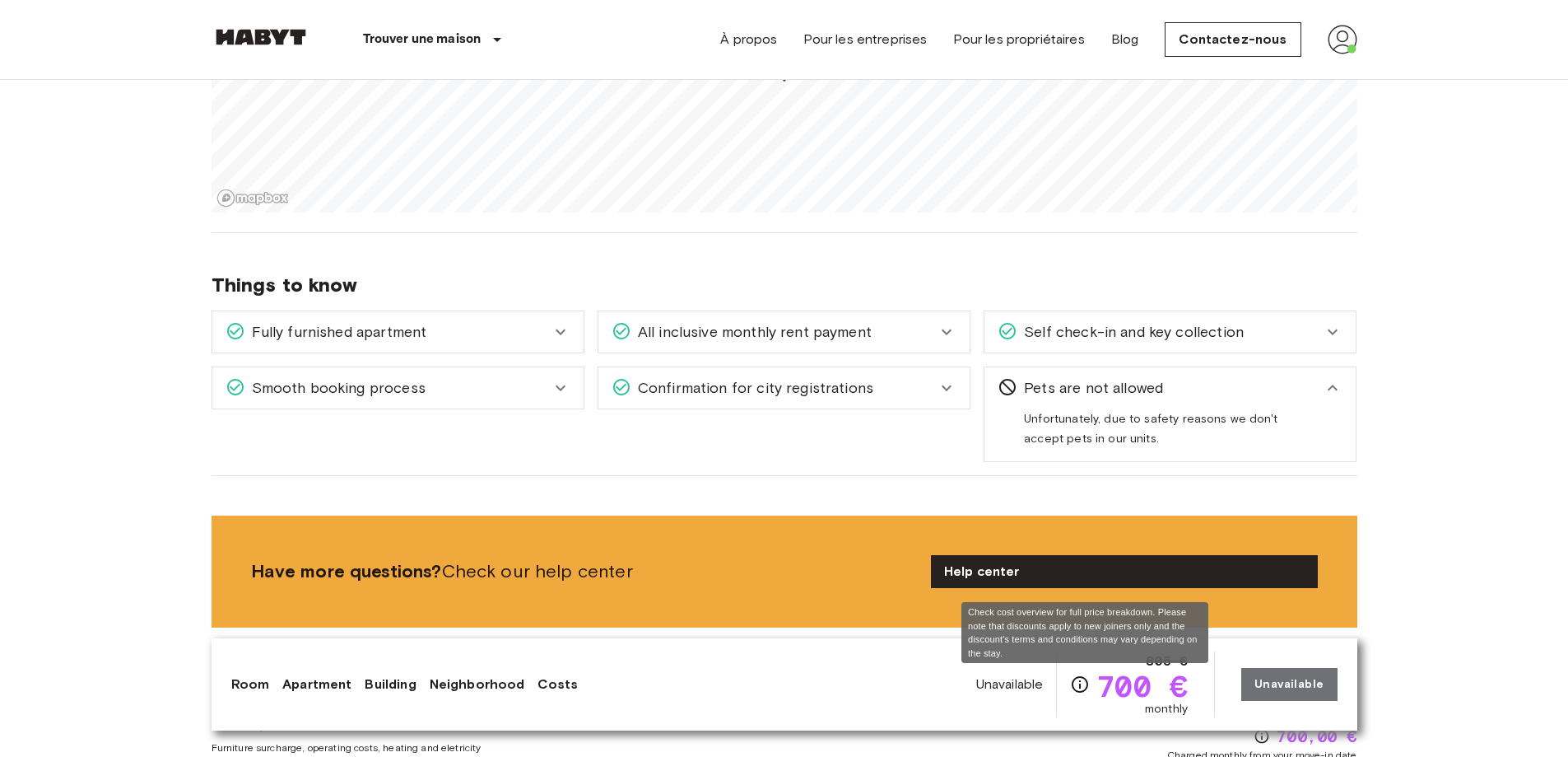
click at [1087, 685] on icon "Check cost overview for full price breakdown. Please note that discounts apply …" at bounding box center [1079, 684] width 20 height 20
drag, startPoint x: 968, startPoint y: 615, endPoint x: 1022, endPoint y: 656, distance: 67.8
click at [1022, 656] on div "Check cost overview for full price breakdown. Please note that discounts apply …" at bounding box center [1085, 631] width 247 height 61
copy div "Check cost overview for full price breakdown. Please note that discounts apply …"
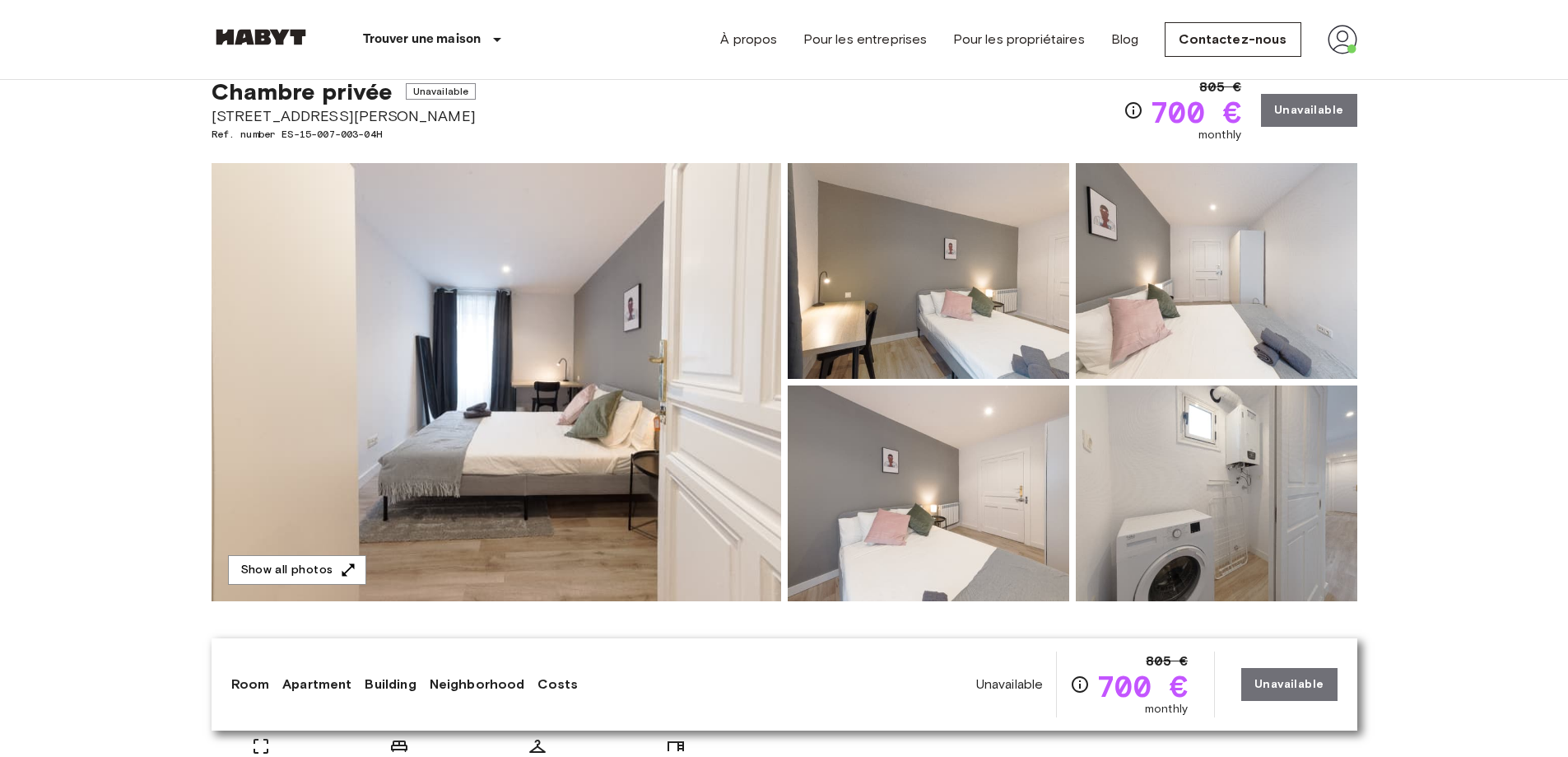
scroll to position [0, 0]
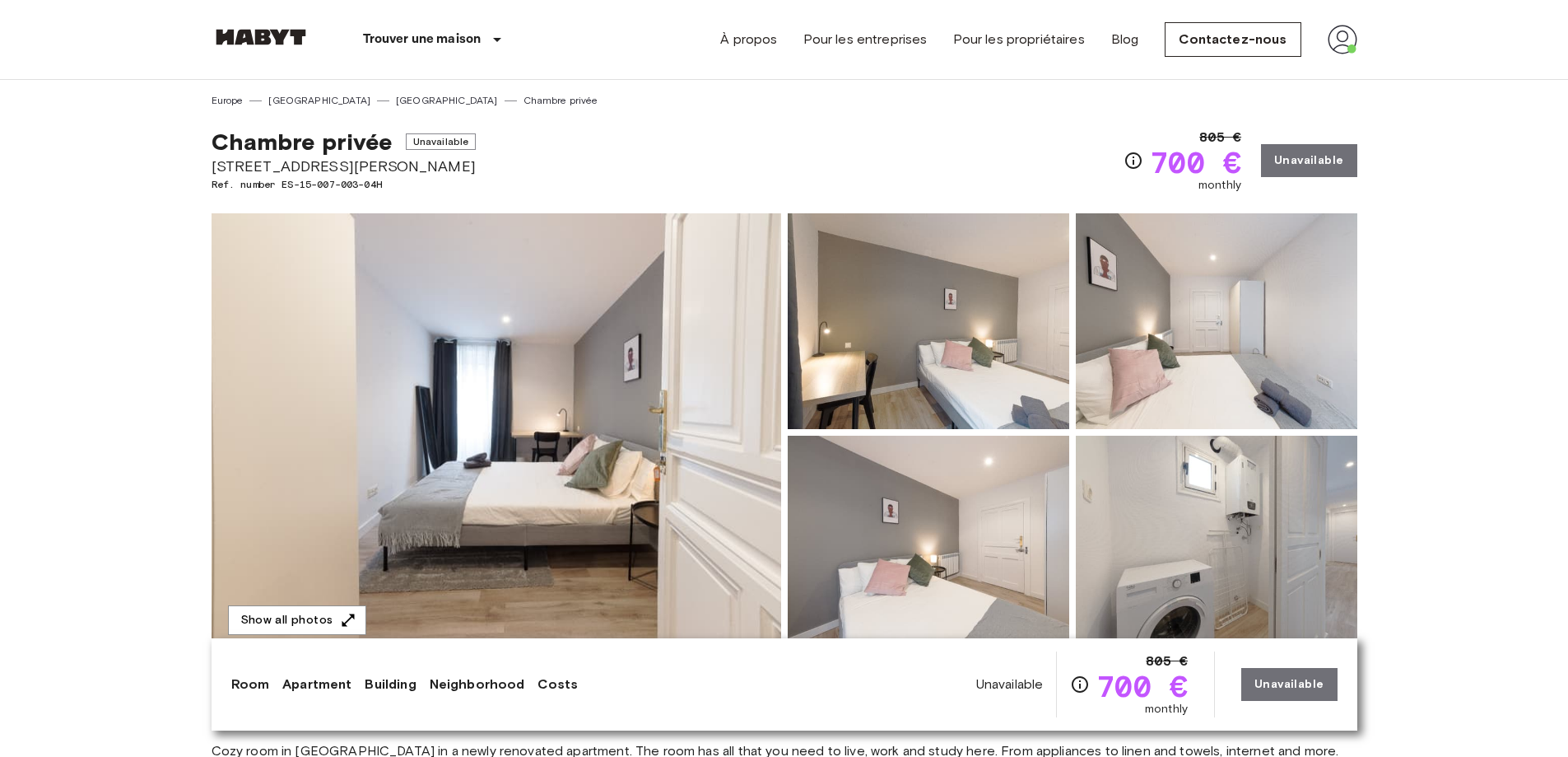
click at [1342, 37] on img at bounding box center [1342, 39] width 30 height 30
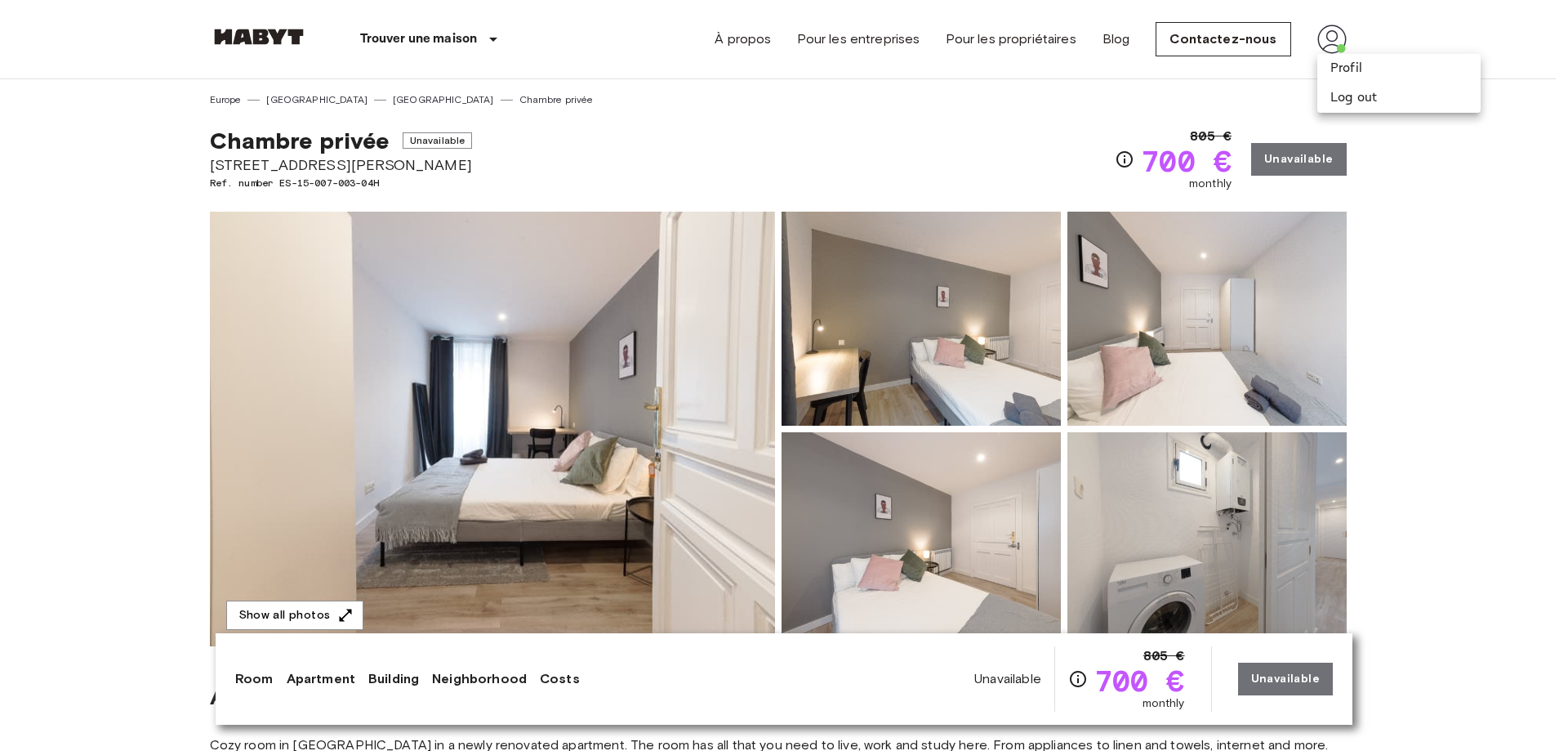
click at [1406, 139] on div at bounding box center [784, 376] width 1568 height 751
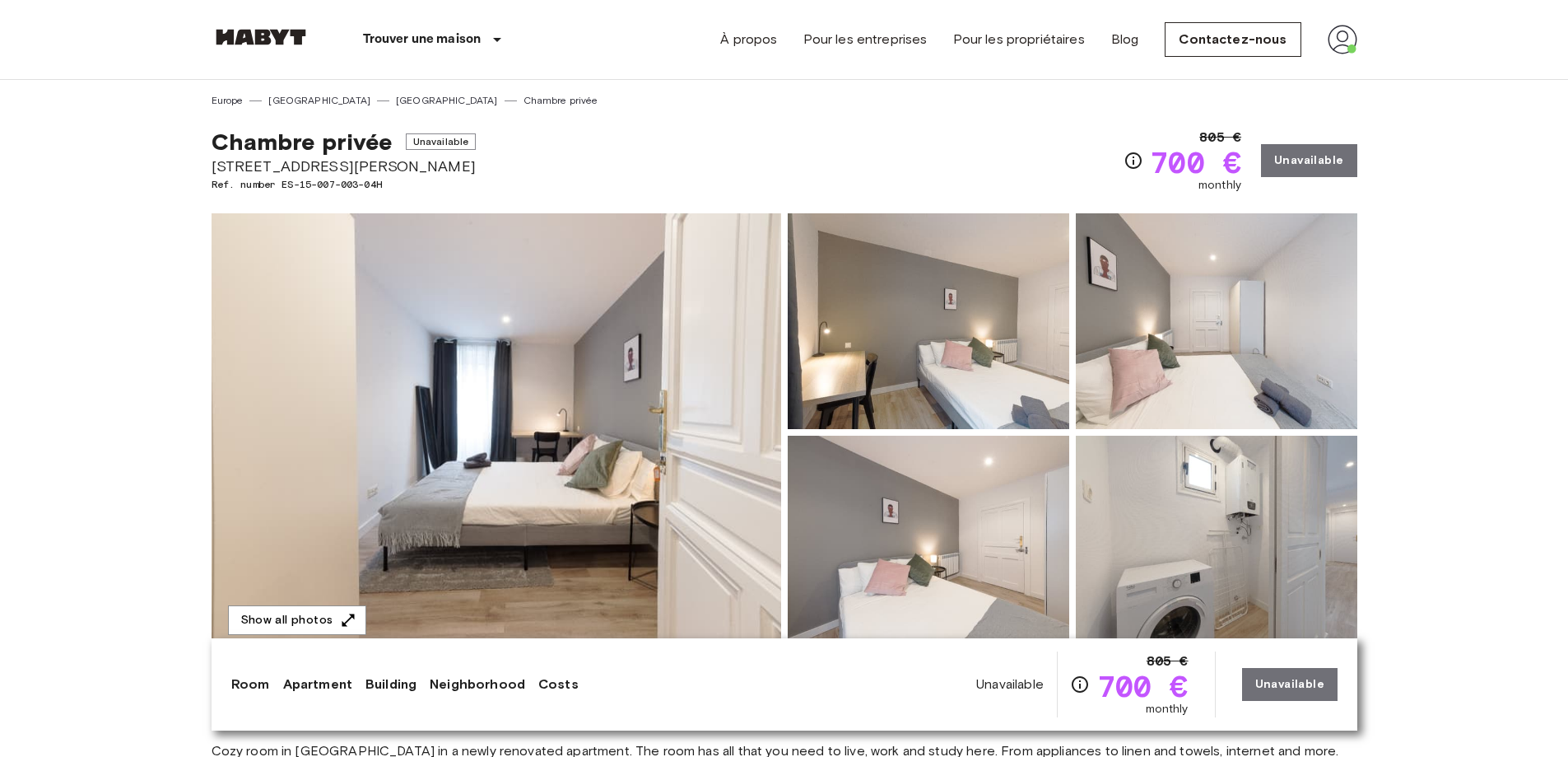
click at [1344, 38] on img at bounding box center [1342, 39] width 30 height 30
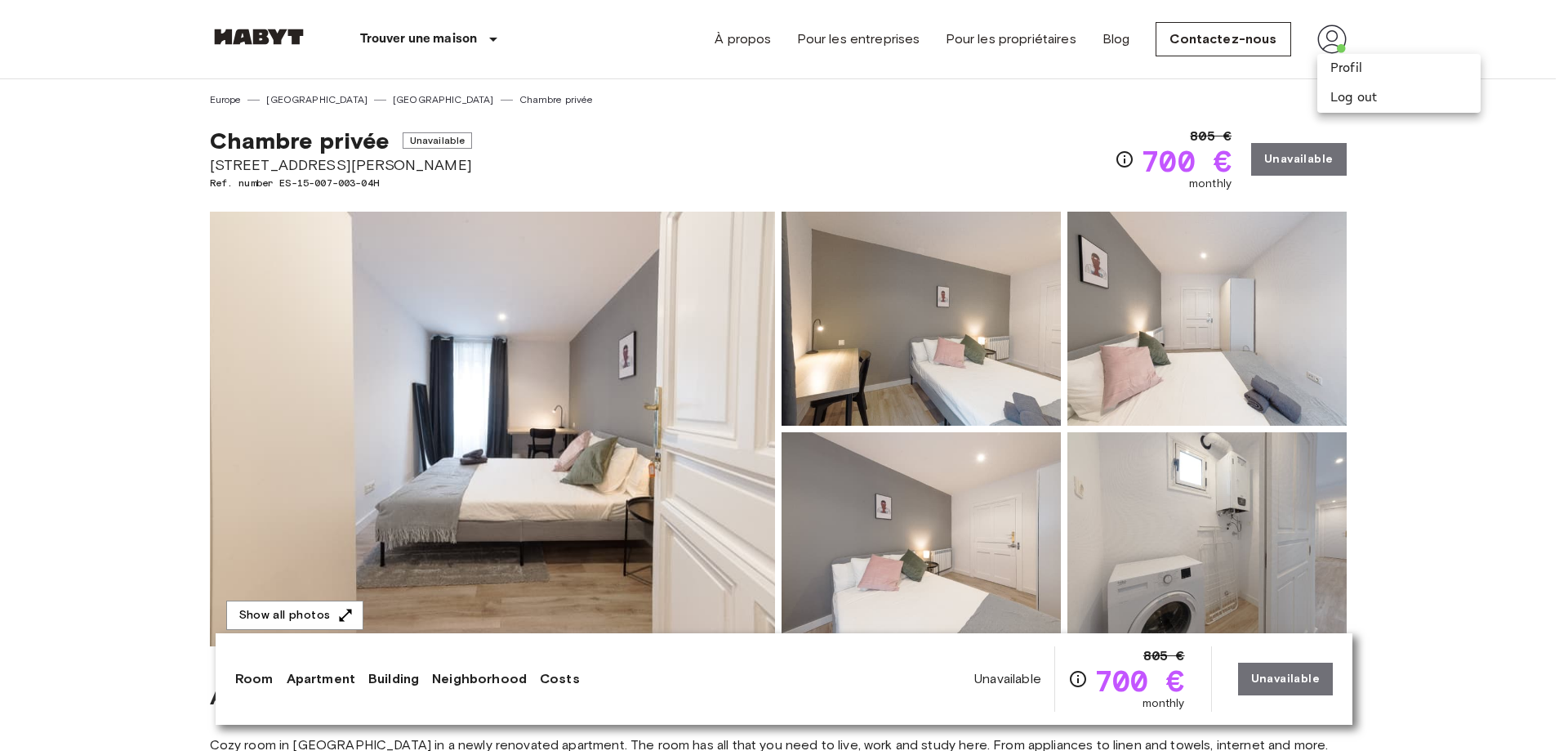
click at [1417, 296] on div at bounding box center [784, 376] width 1568 height 751
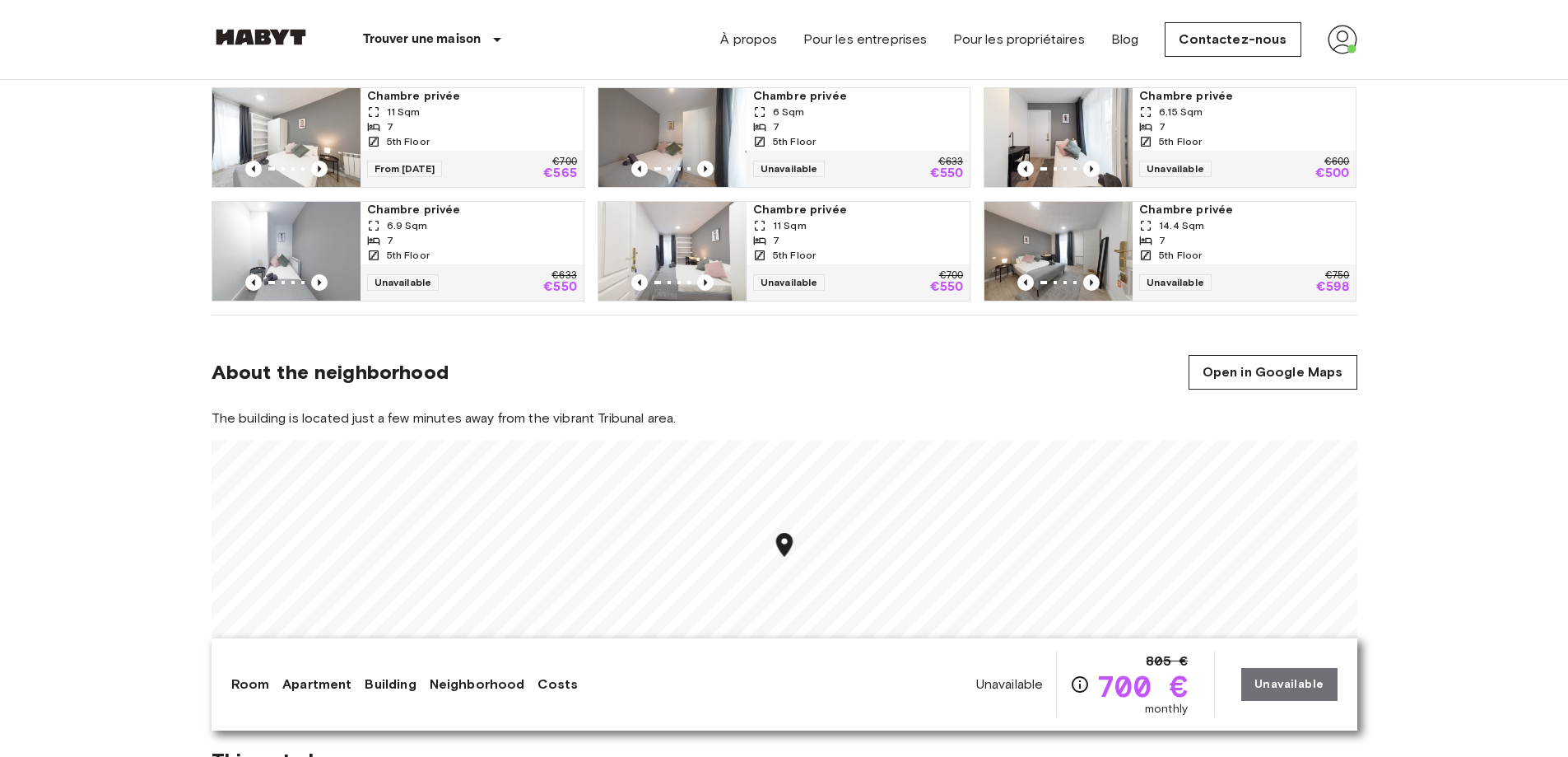
scroll to position [1235, 0]
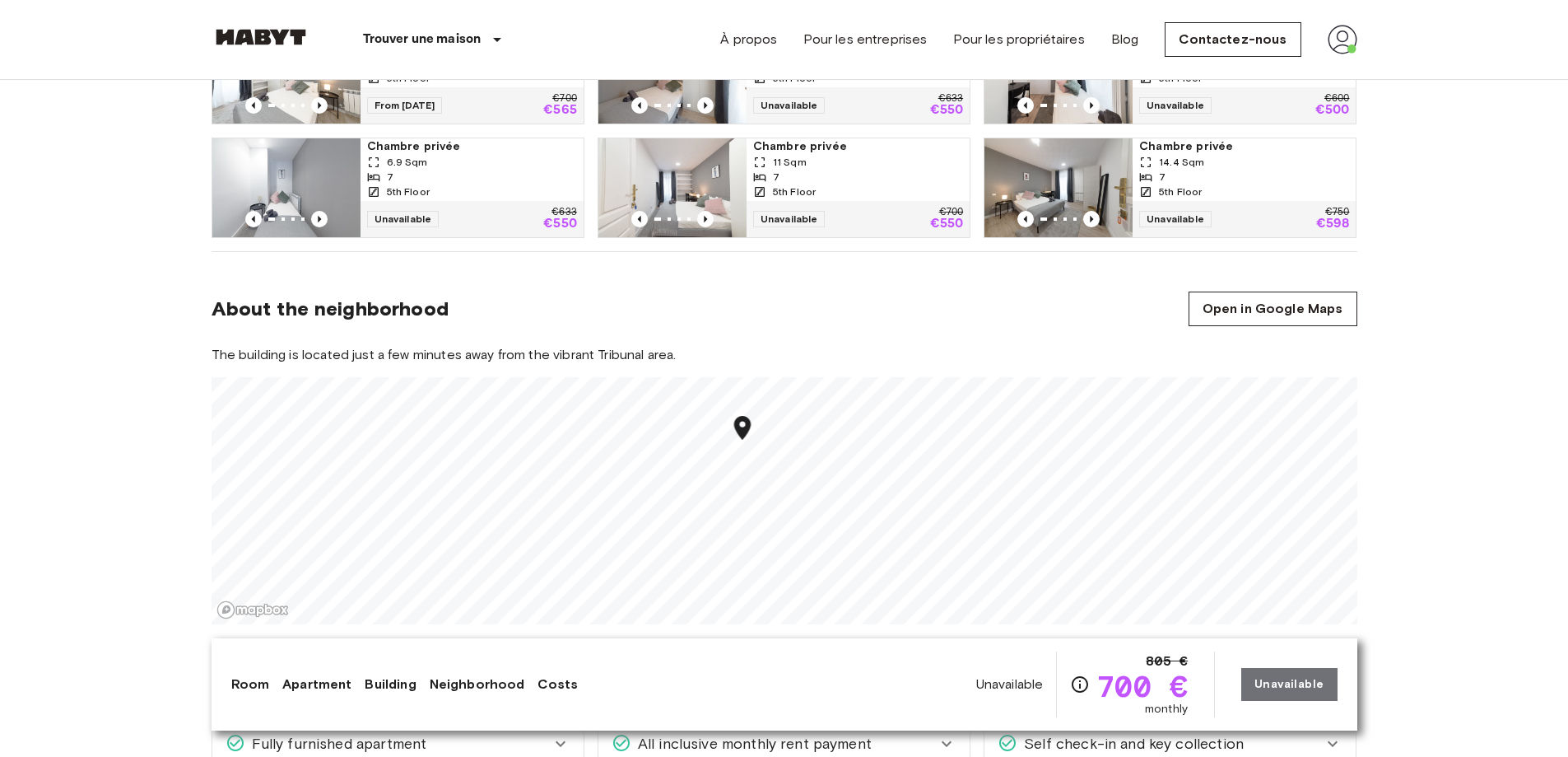
click at [544, 680] on link "Costs" at bounding box center [557, 684] width 40 height 20
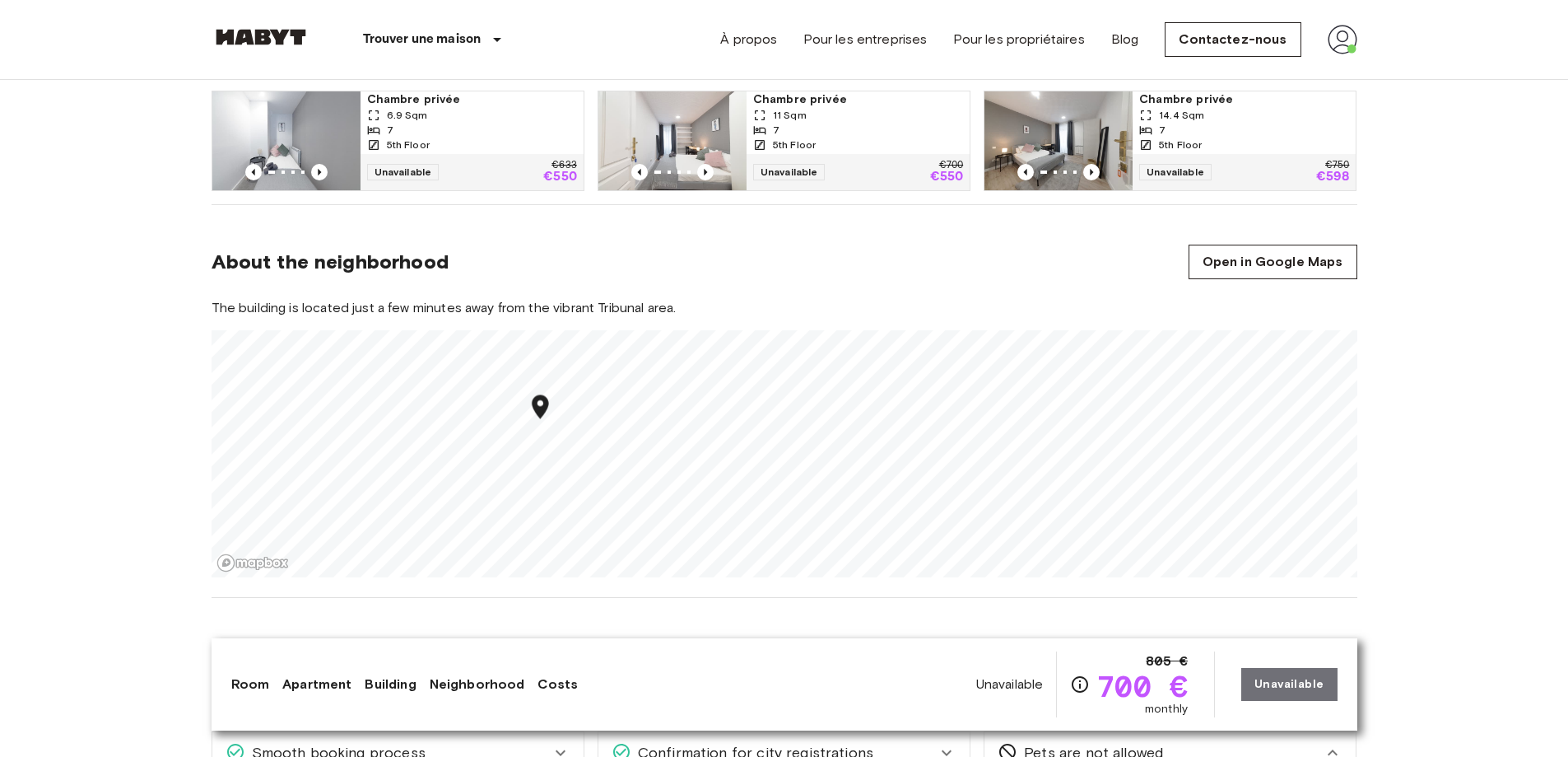
scroll to position [1234, 0]
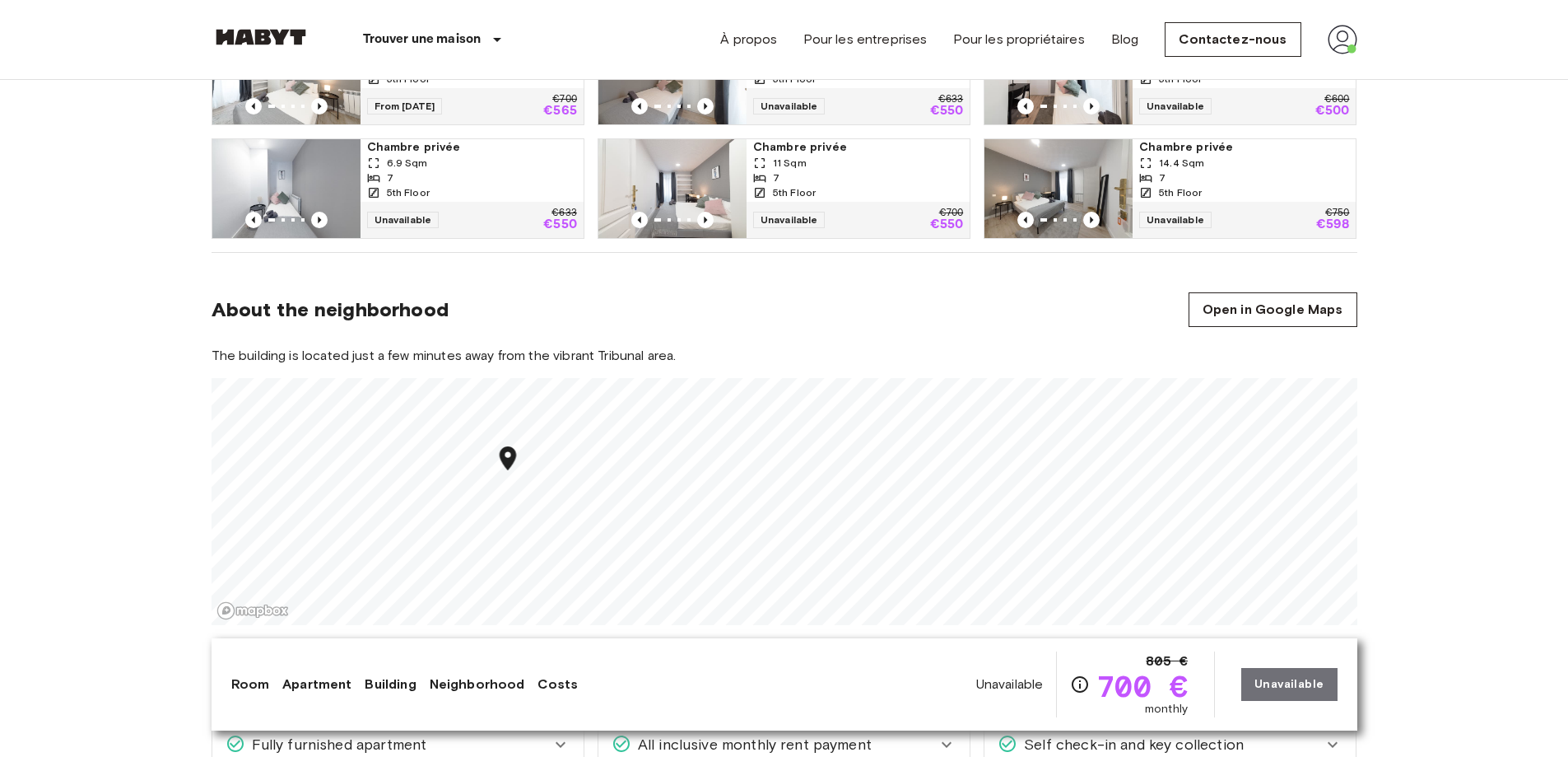
click at [1343, 38] on img at bounding box center [1342, 39] width 30 height 30
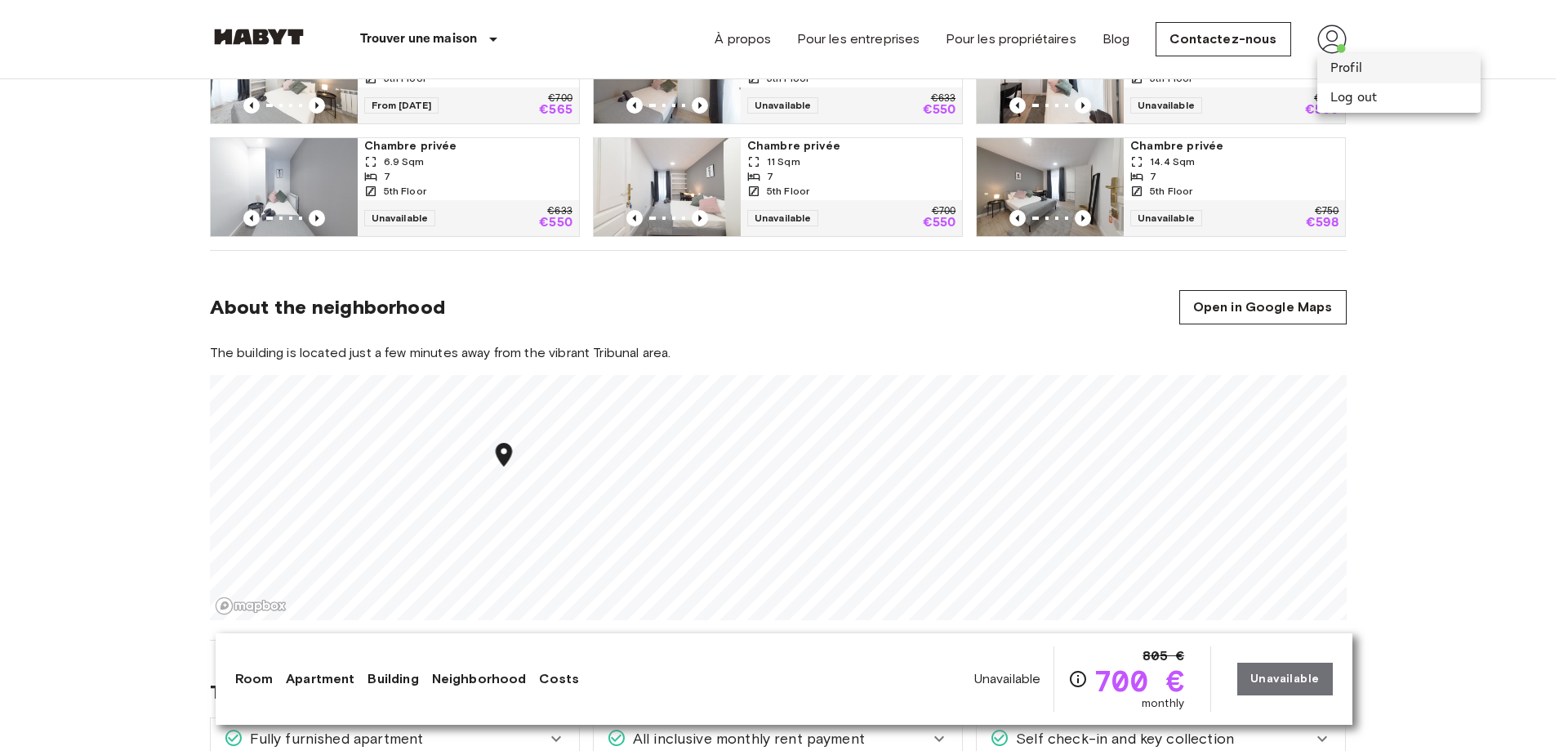
click at [1351, 65] on li "Profil" at bounding box center [1399, 69] width 164 height 30
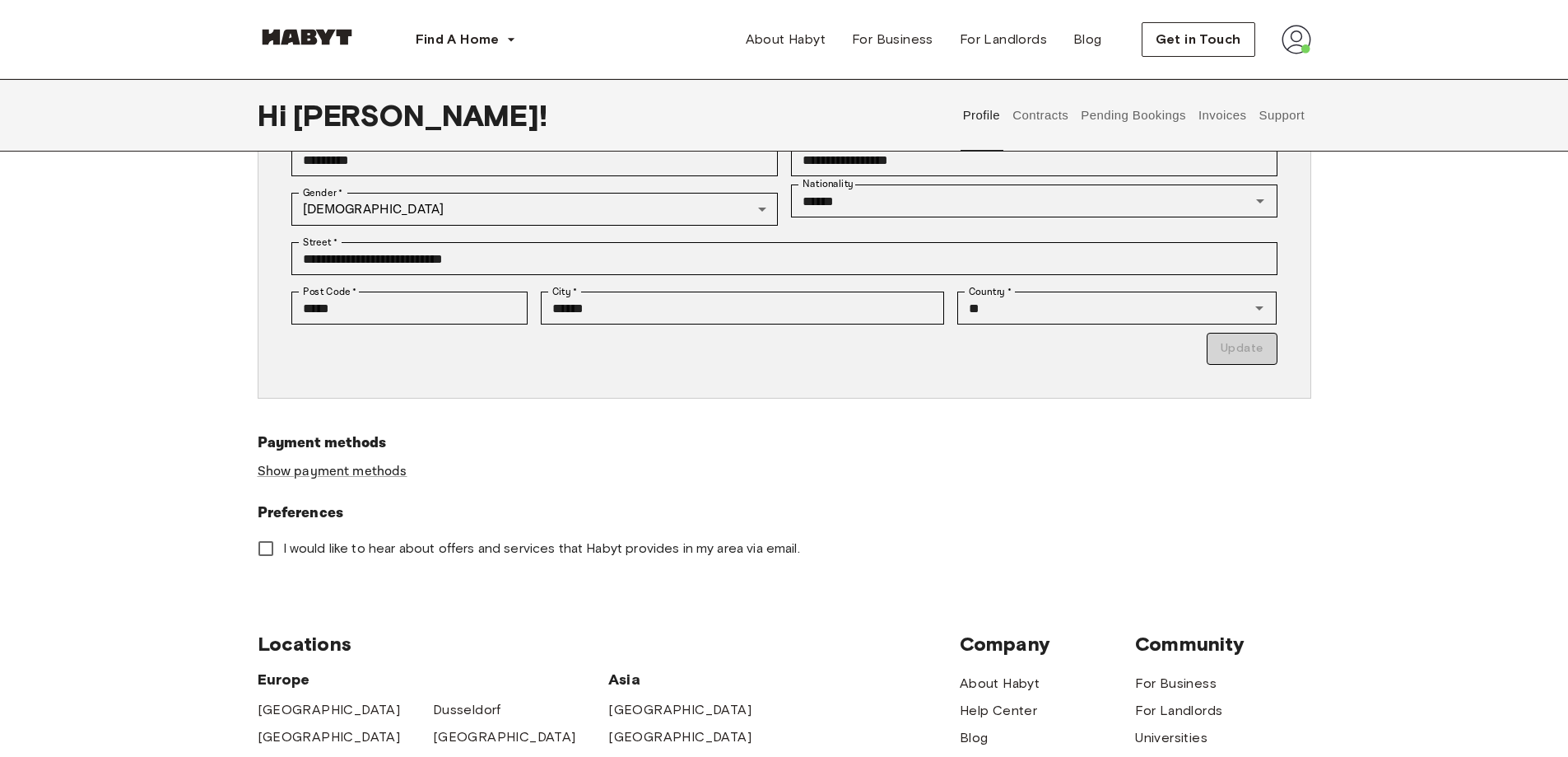
scroll to position [329, 0]
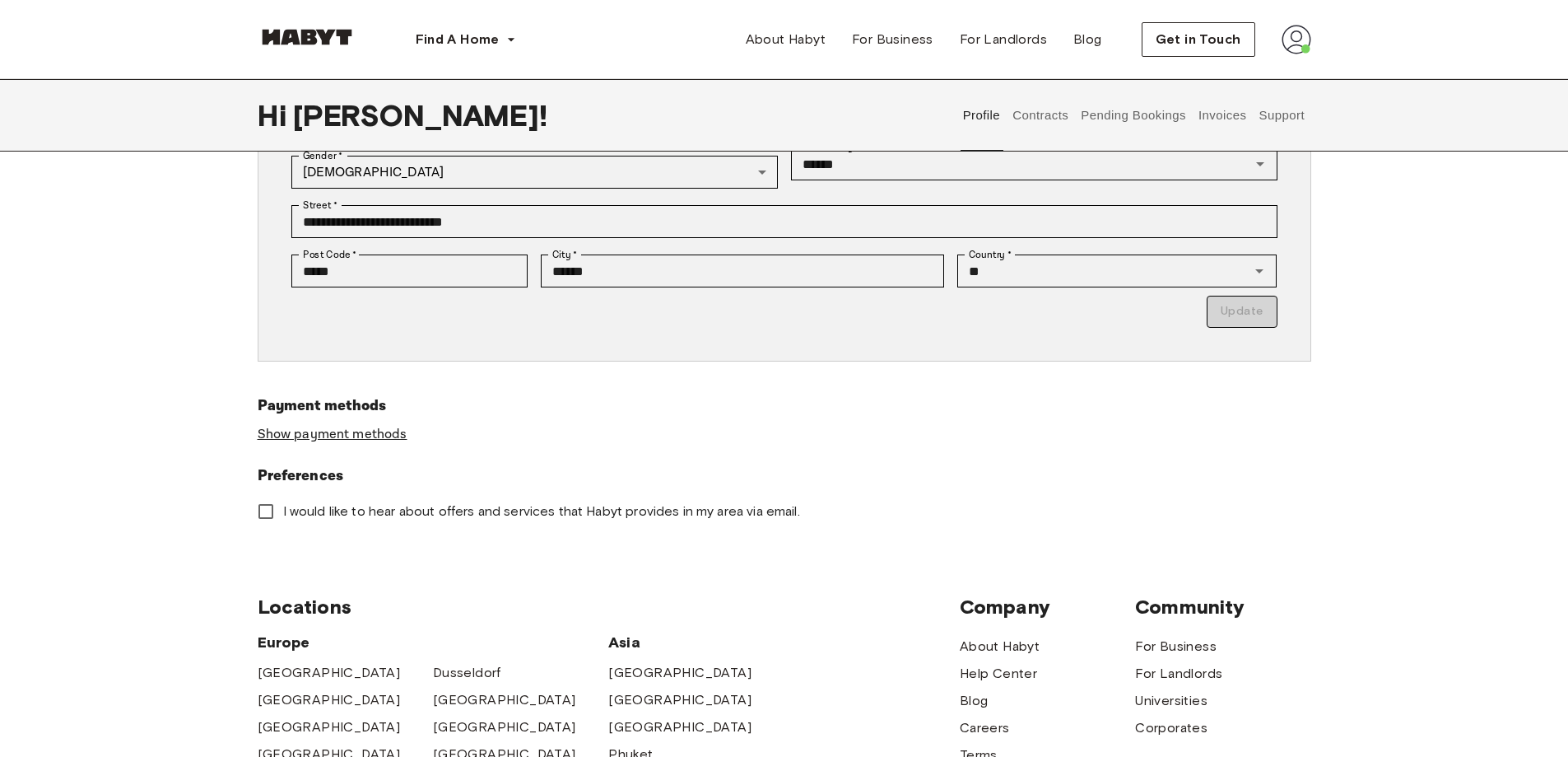
click at [284, 437] on link "Show payment methods" at bounding box center [333, 434] width 150 height 17
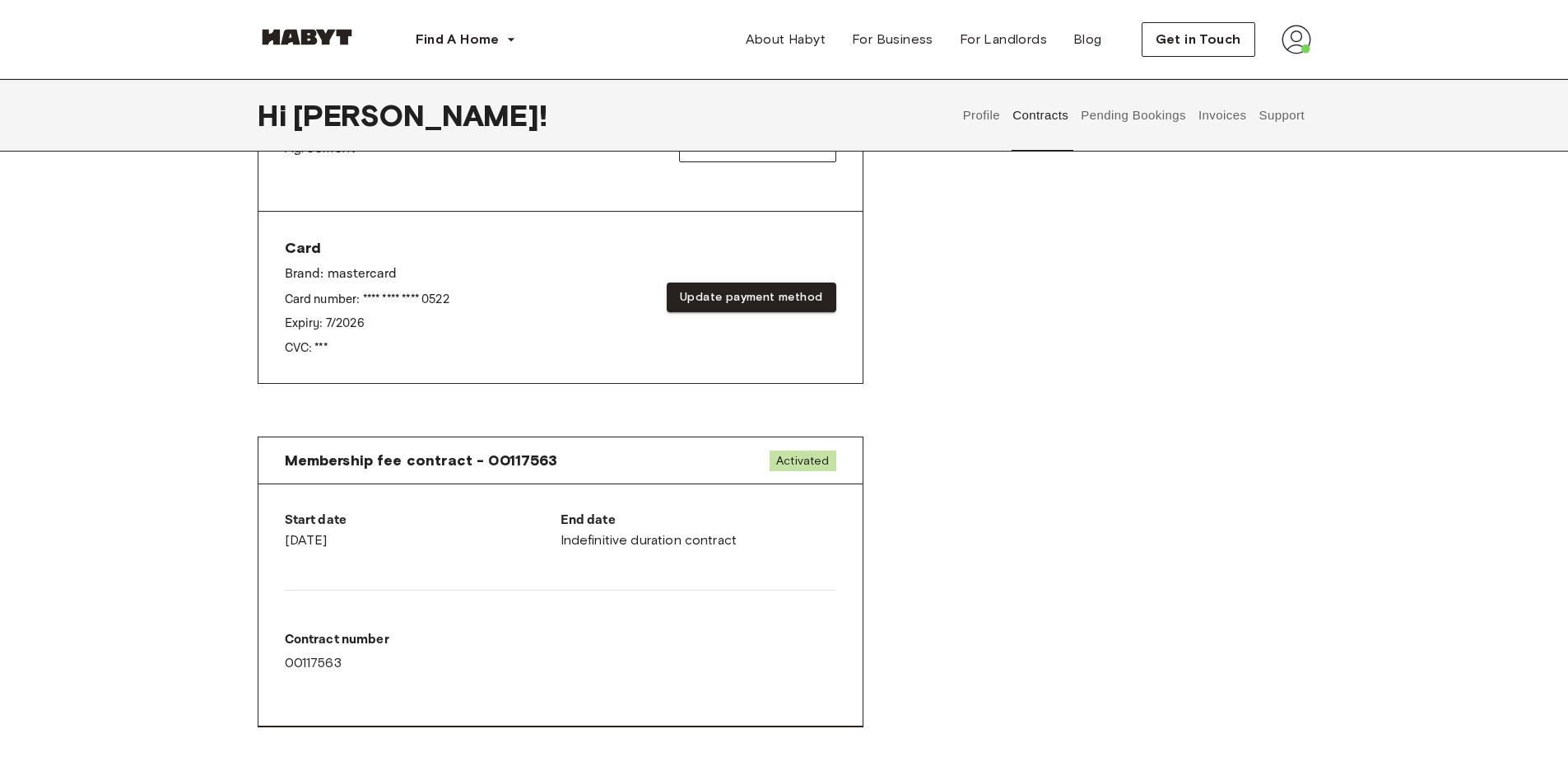
scroll to position [576, 0]
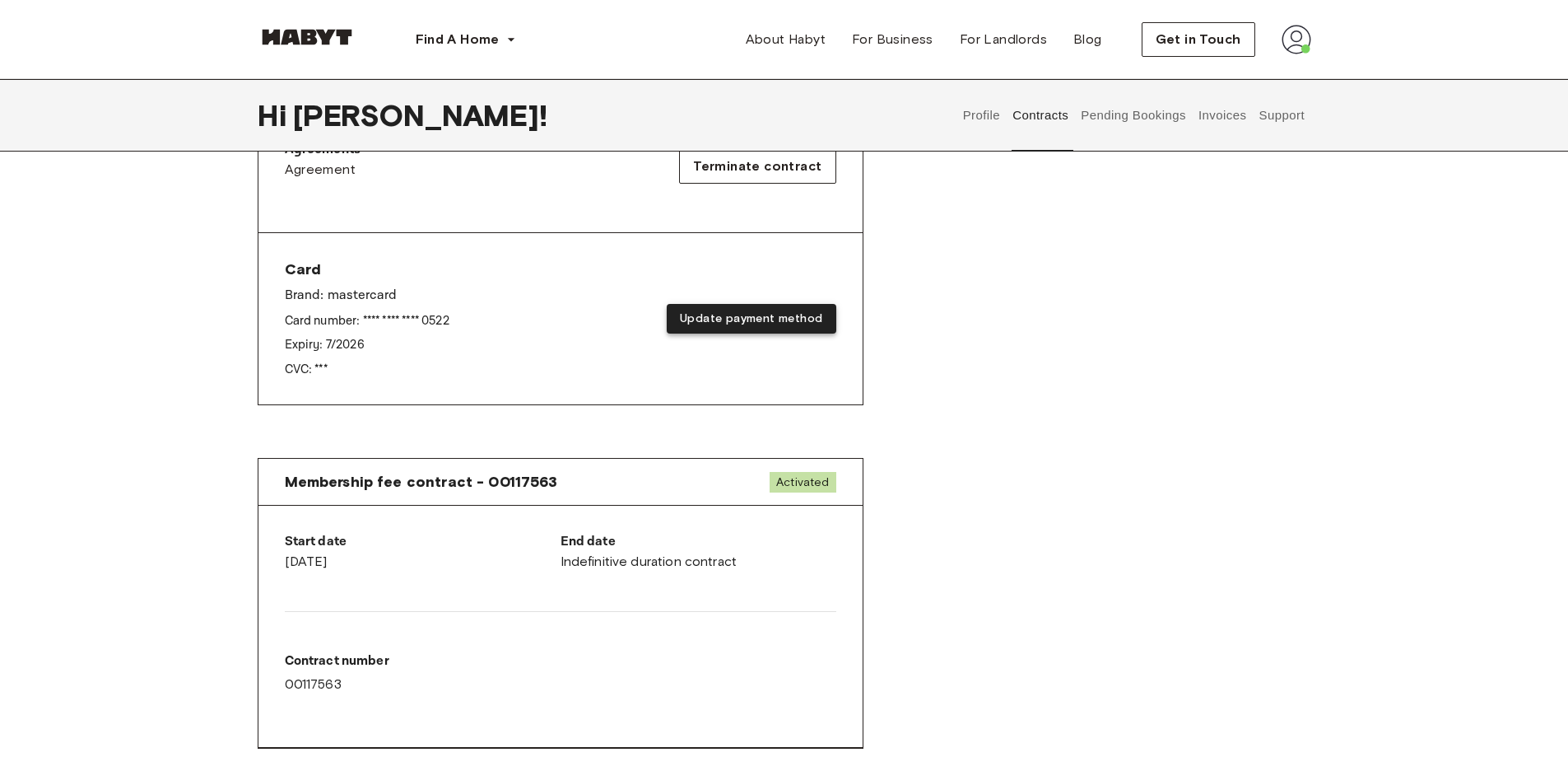
drag, startPoint x: 826, startPoint y: 316, endPoint x: 670, endPoint y: 313, distance: 156.0
click at [670, 313] on button "Update payment method" at bounding box center [751, 319] width 169 height 31
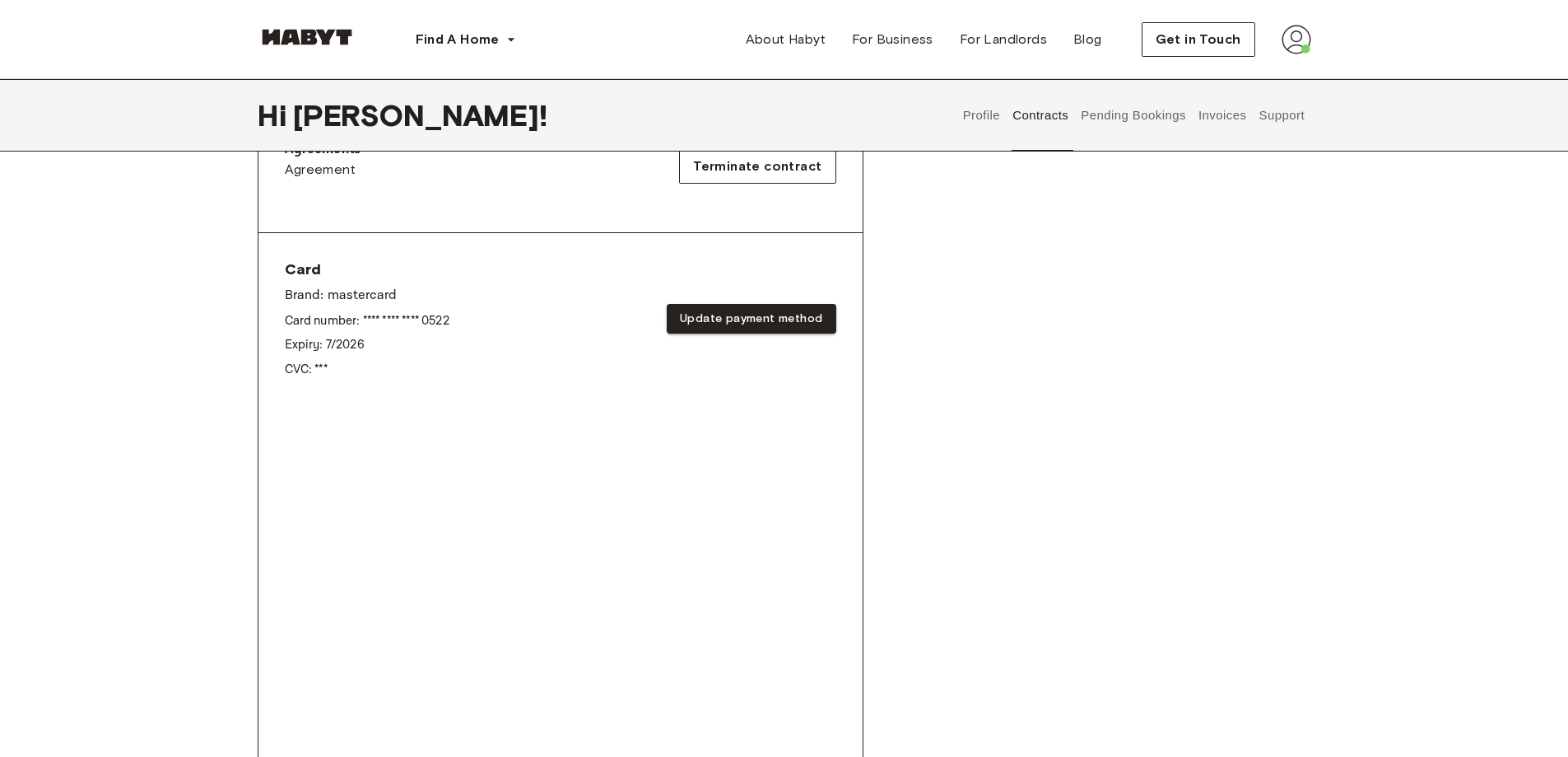
click at [1300, 40] on img at bounding box center [1296, 39] width 30 height 30
click at [1246, 110] on span "Log out" at bounding box center [1250, 110] width 50 height 20
